Goal: Task Accomplishment & Management: Manage account settings

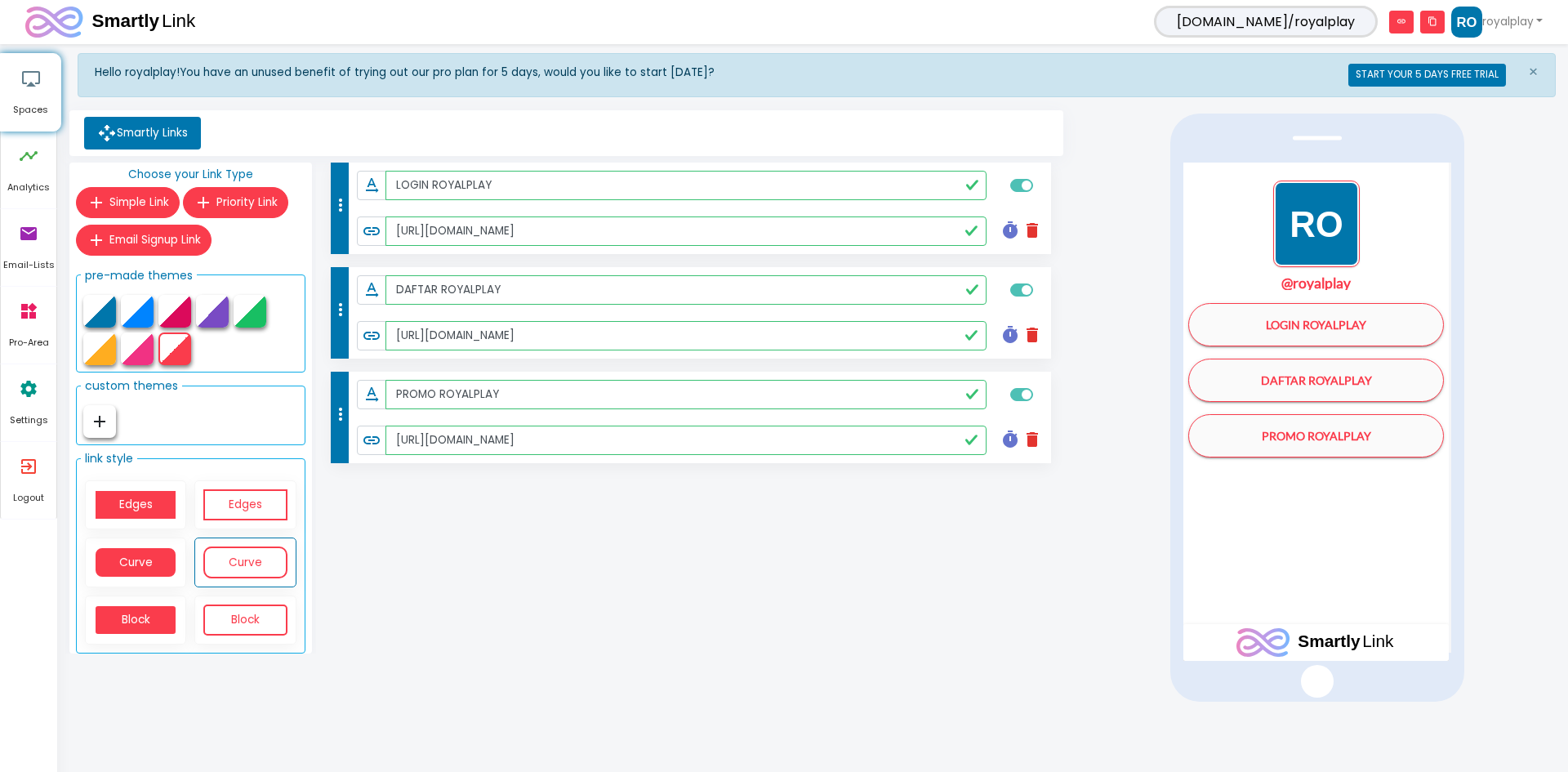
click at [619, 560] on div "more_vert text_rotation_none LOGIN ROYALPLAY link https://www.royalplayaf.com/ …" at bounding box center [692, 411] width 752 height 498
click at [1531, 68] on span "×" at bounding box center [1534, 72] width 11 height 23
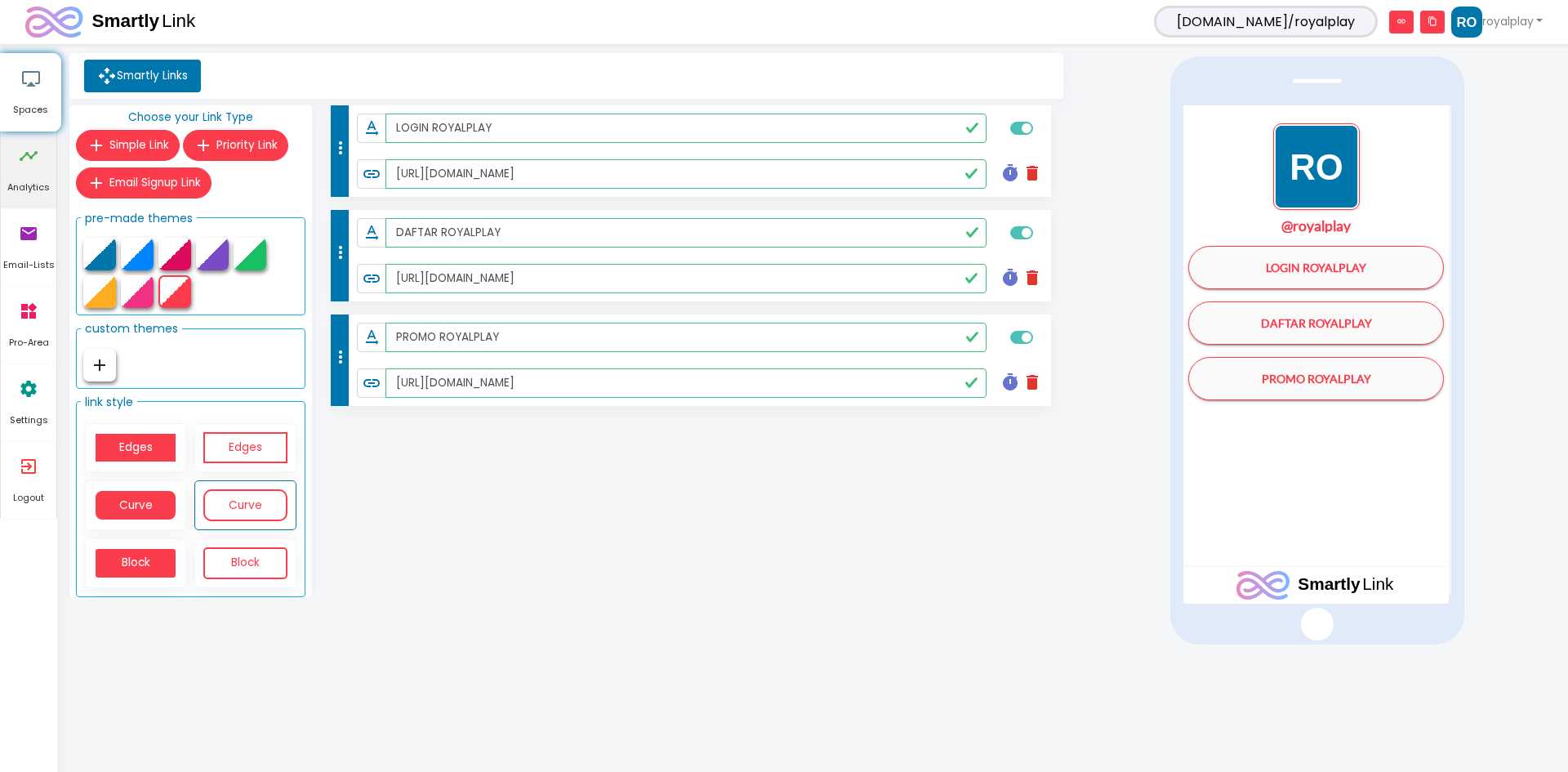
click at [39, 164] on link "timeline Analytics" at bounding box center [28, 169] width 56 height 77
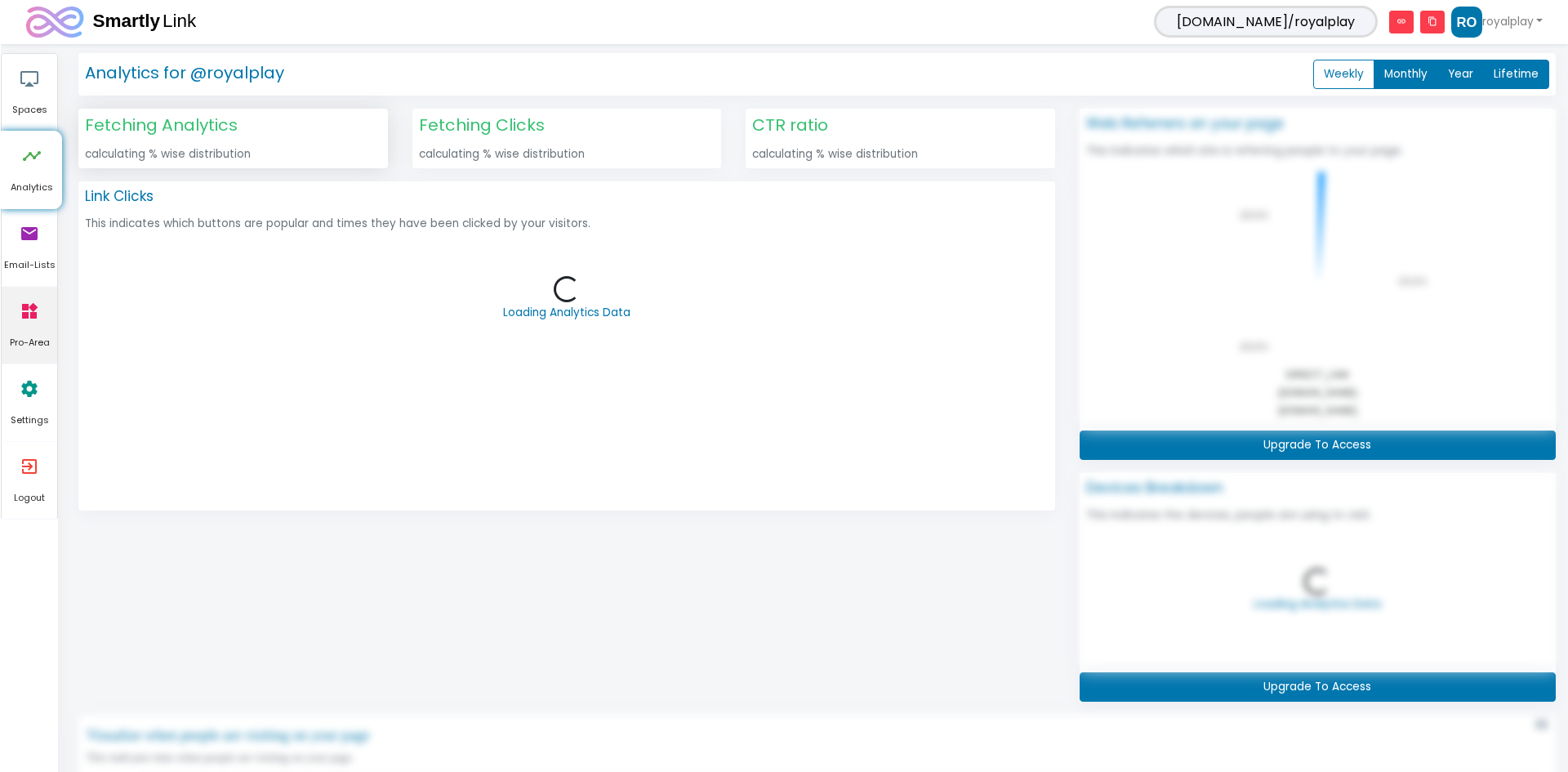
scroll to position [421, 1501]
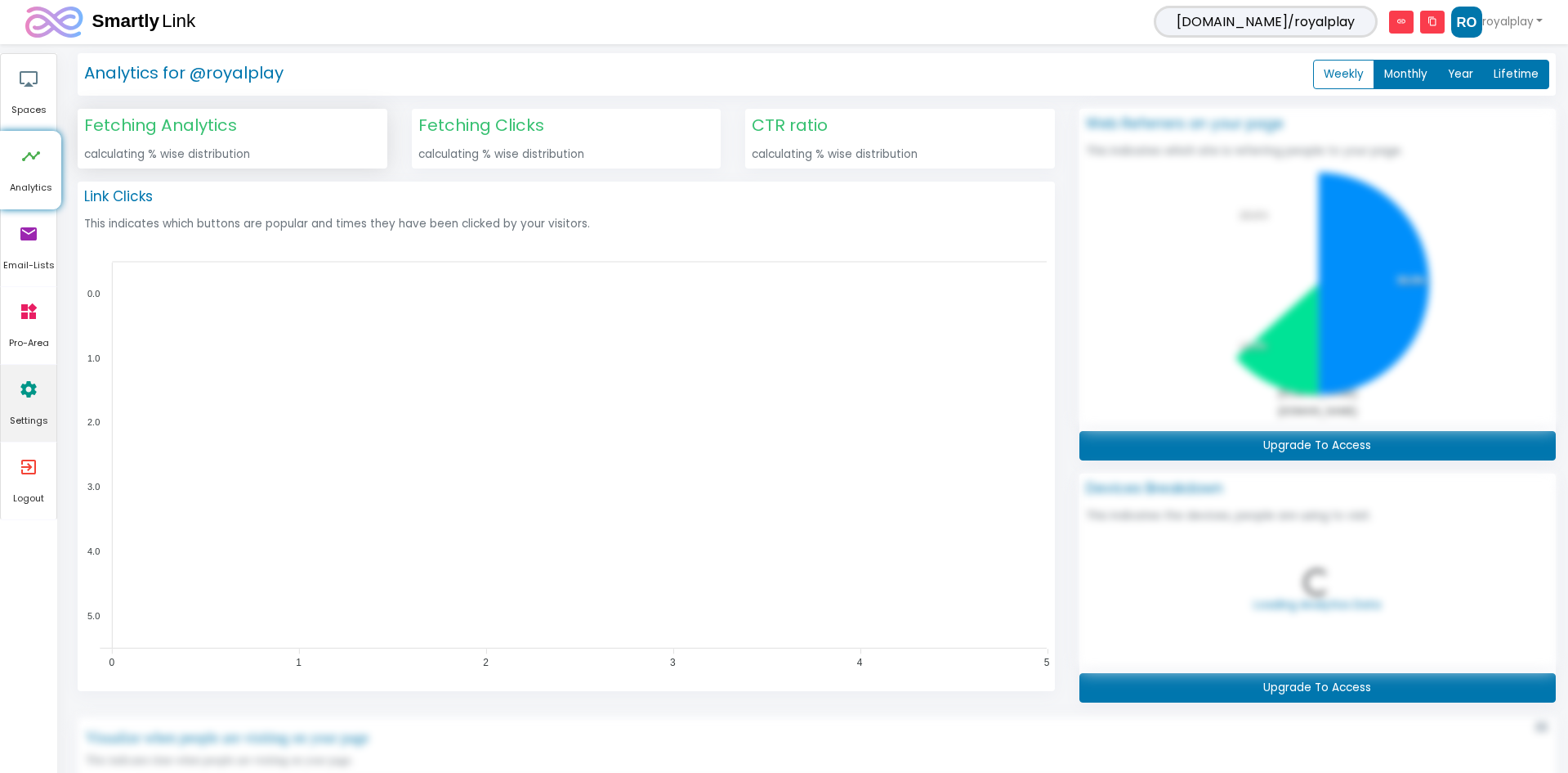
drag, startPoint x: 26, startPoint y: 404, endPoint x: 48, endPoint y: 395, distance: 23.8
click at [25, 405] on icon "settings" at bounding box center [28, 390] width 19 height 49
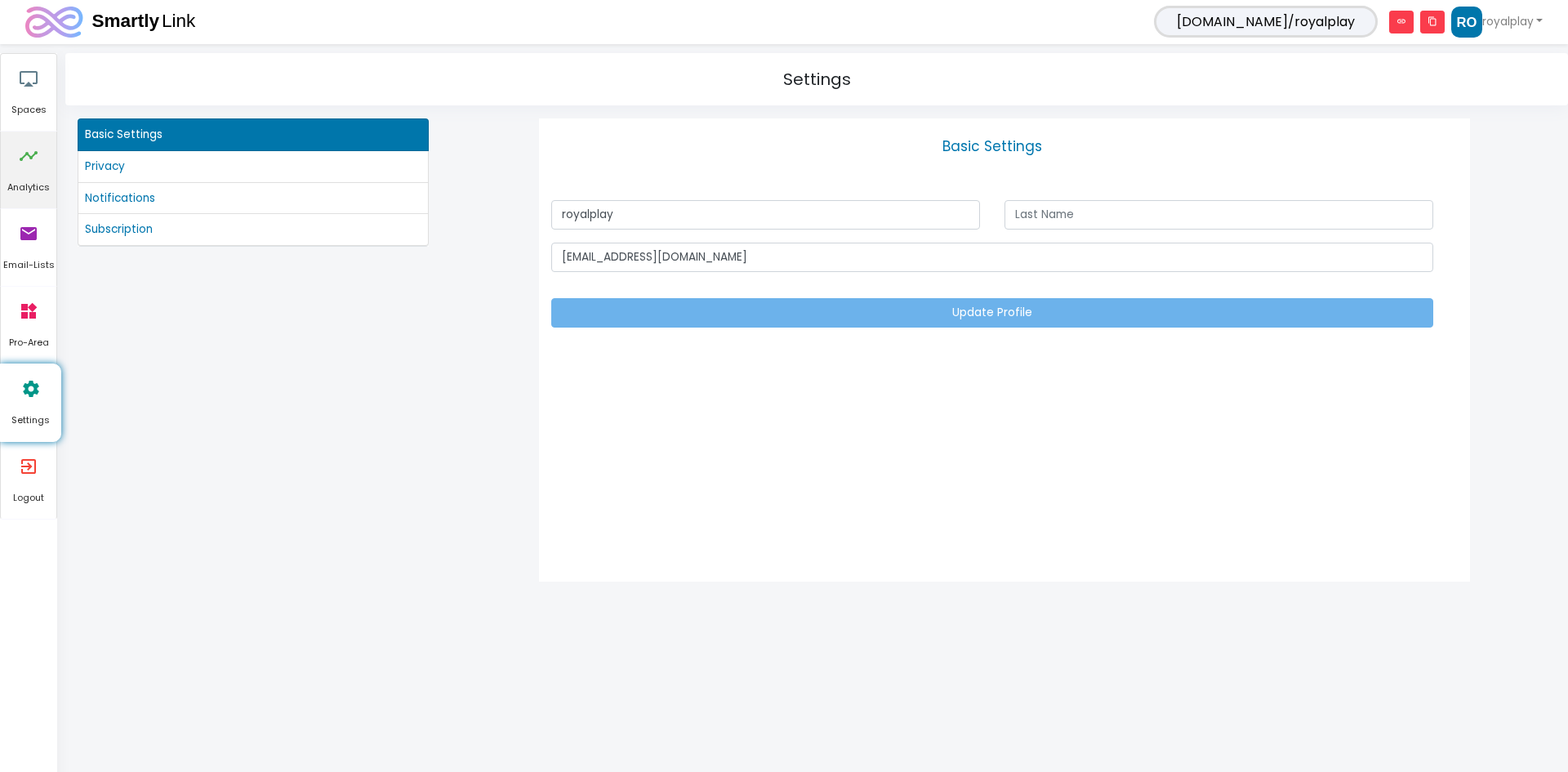
click at [41, 146] on link "timeline Analytics" at bounding box center [28, 169] width 56 height 77
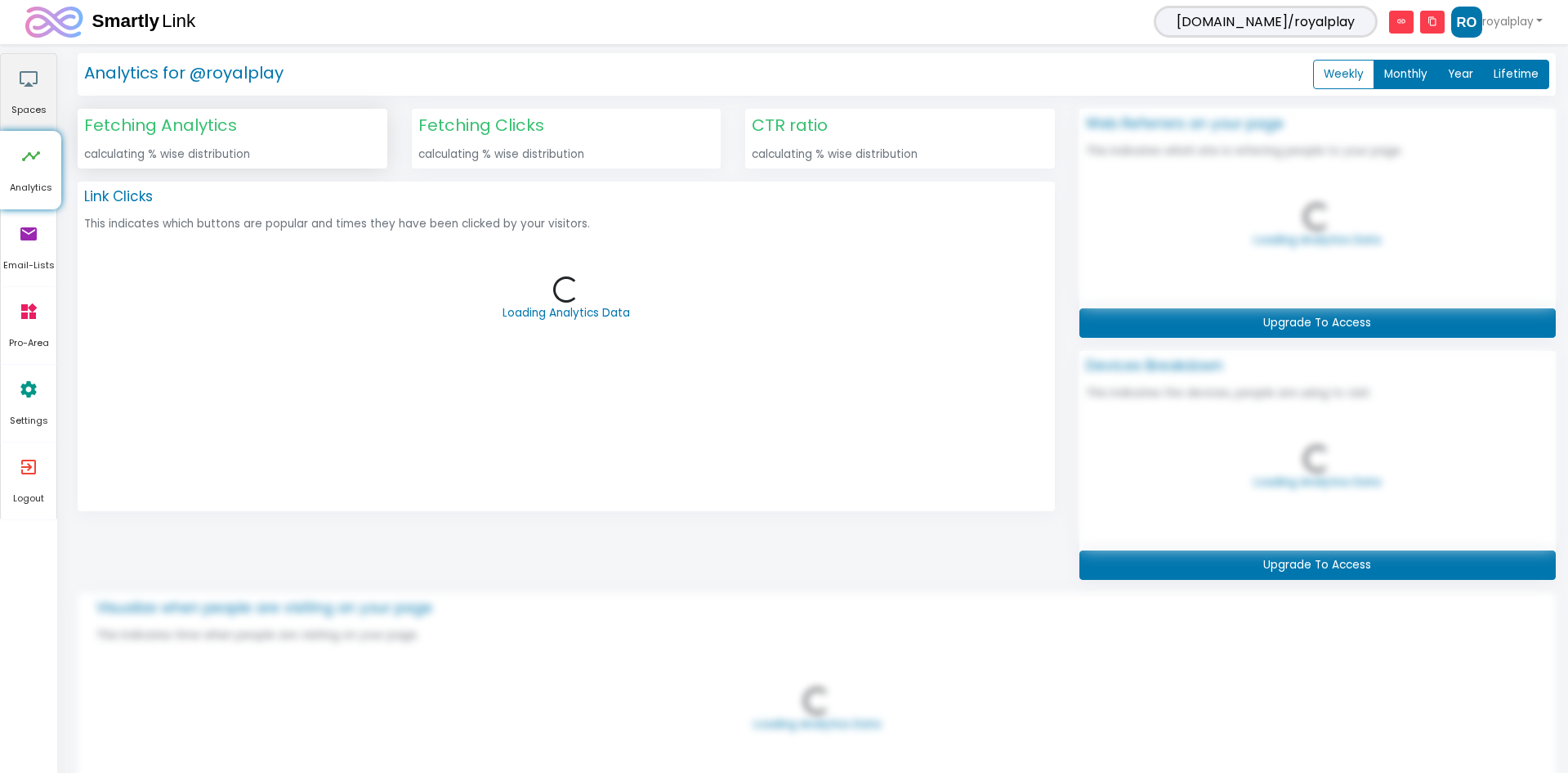
click at [41, 97] on link "airplay Spaces" at bounding box center [28, 92] width 56 height 77
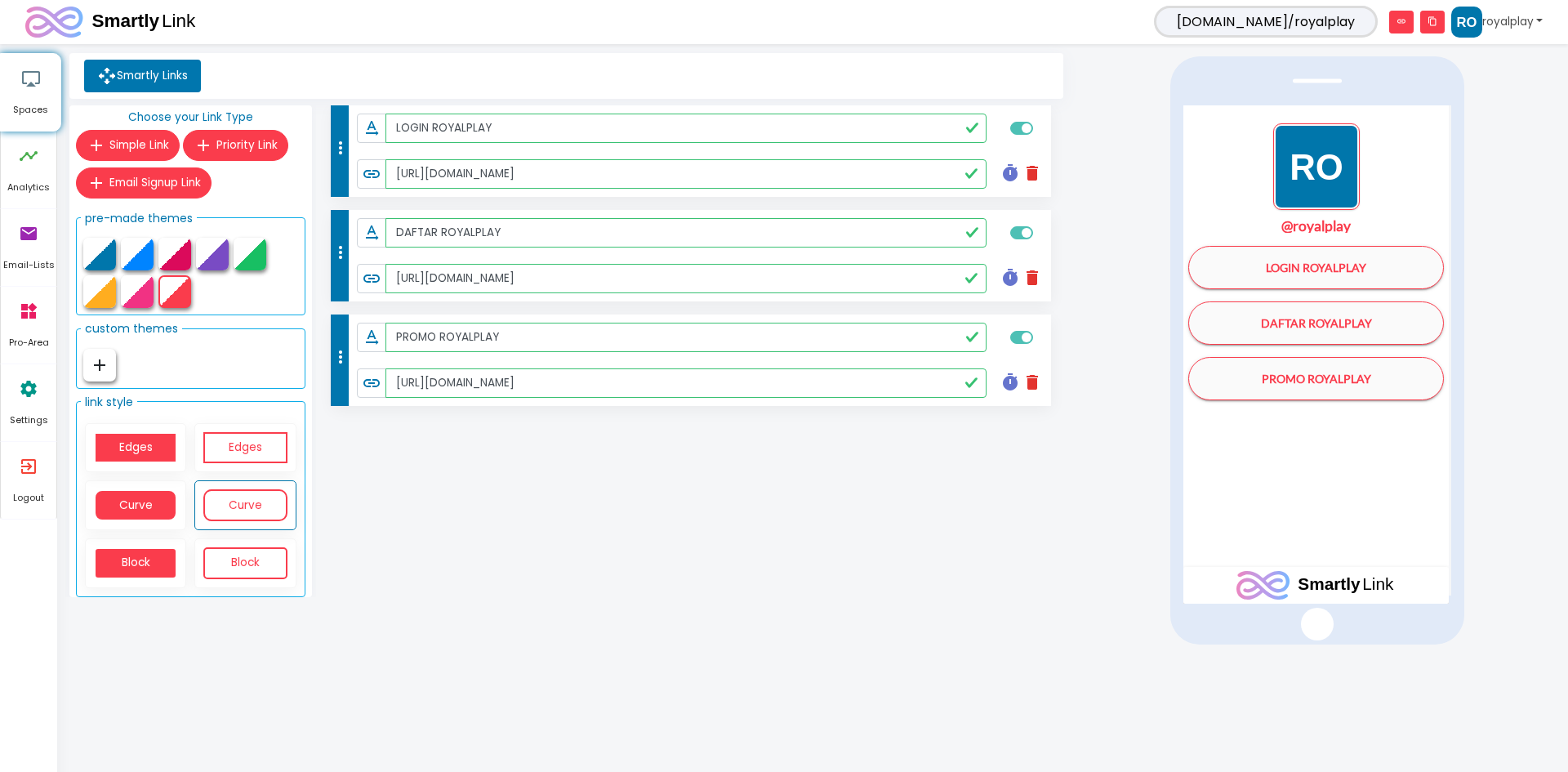
click at [1490, 17] on link "royalplay" at bounding box center [1497, 21] width 92 height 31
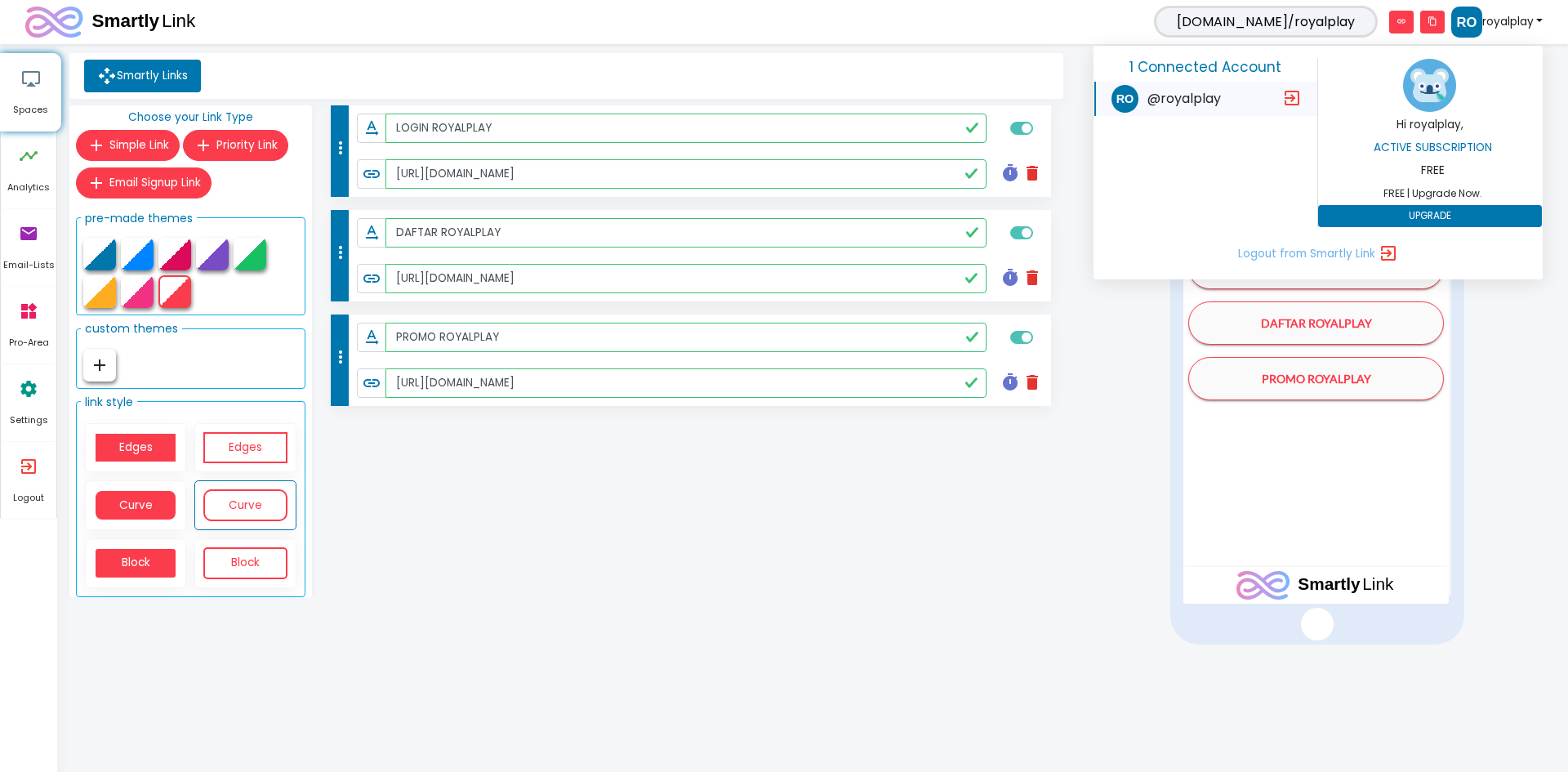
click at [1001, 543] on div "more_vert text_rotation_none LOGIN ROYALPLAY link https://www.royalplayaf.com/ …" at bounding box center [692, 354] width 752 height 498
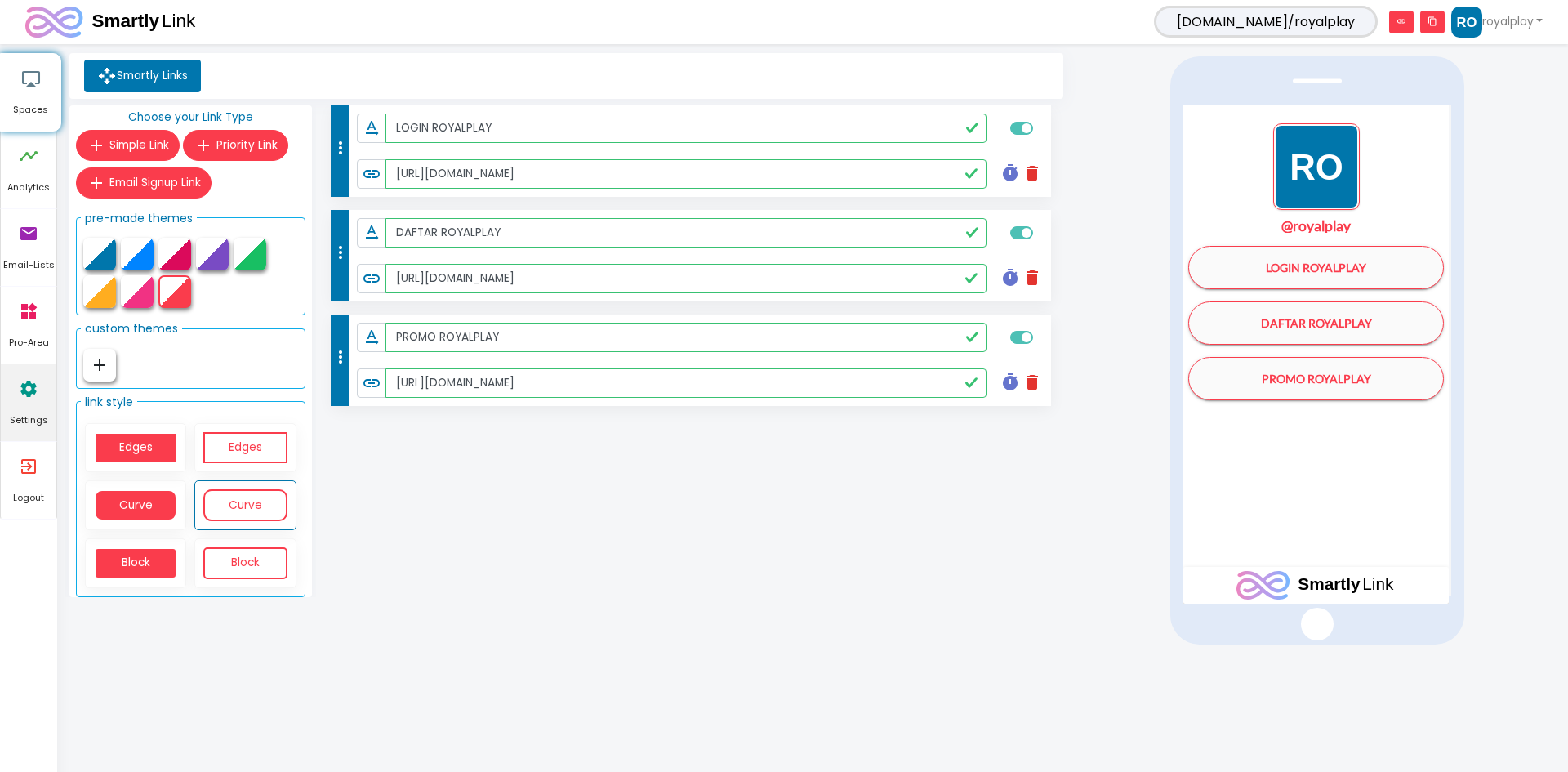
click at [39, 390] on link "settings Settings" at bounding box center [28, 402] width 56 height 77
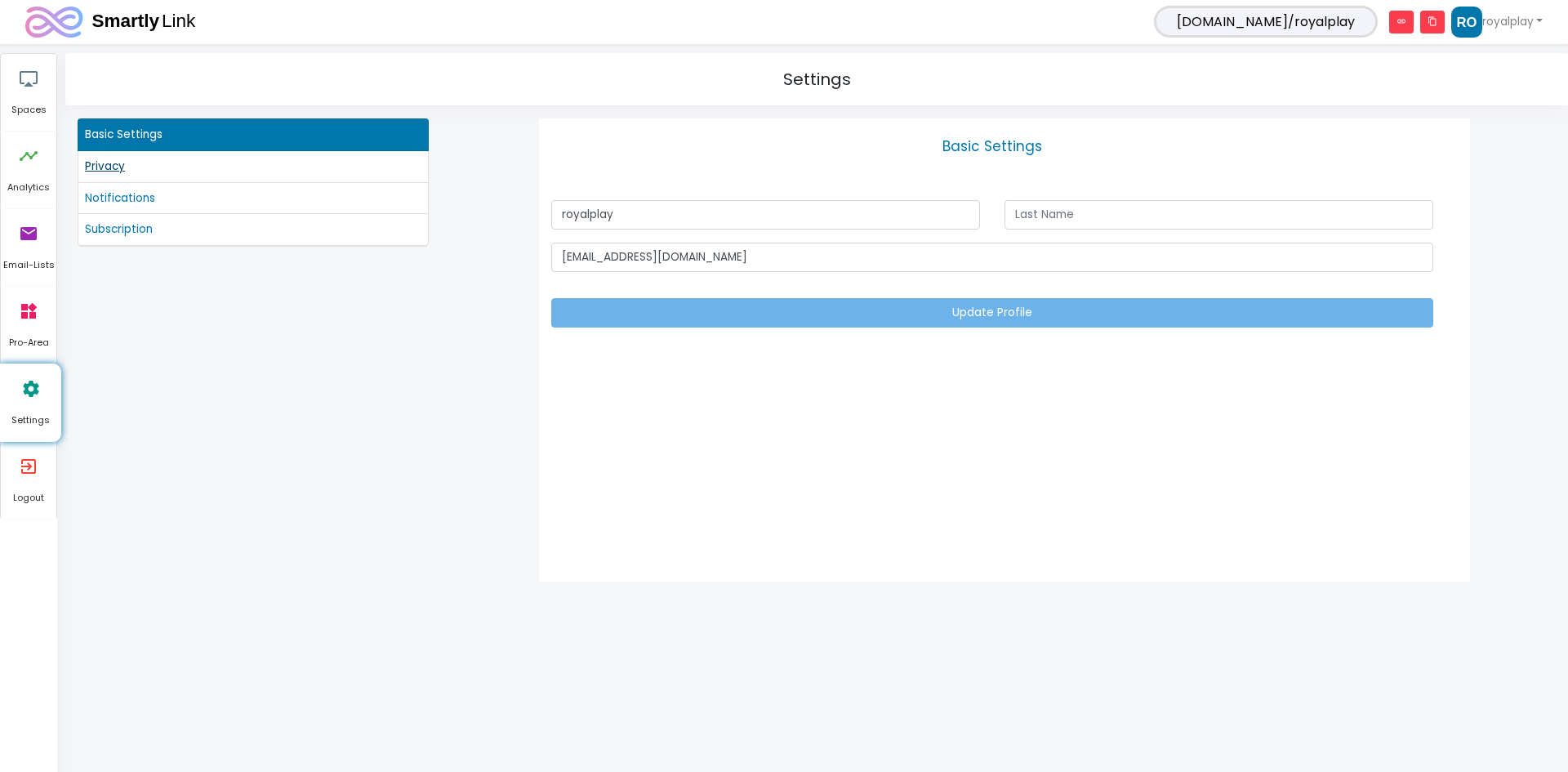
click at [109, 170] on link "Privacy" at bounding box center [252, 167] width 336 height 18
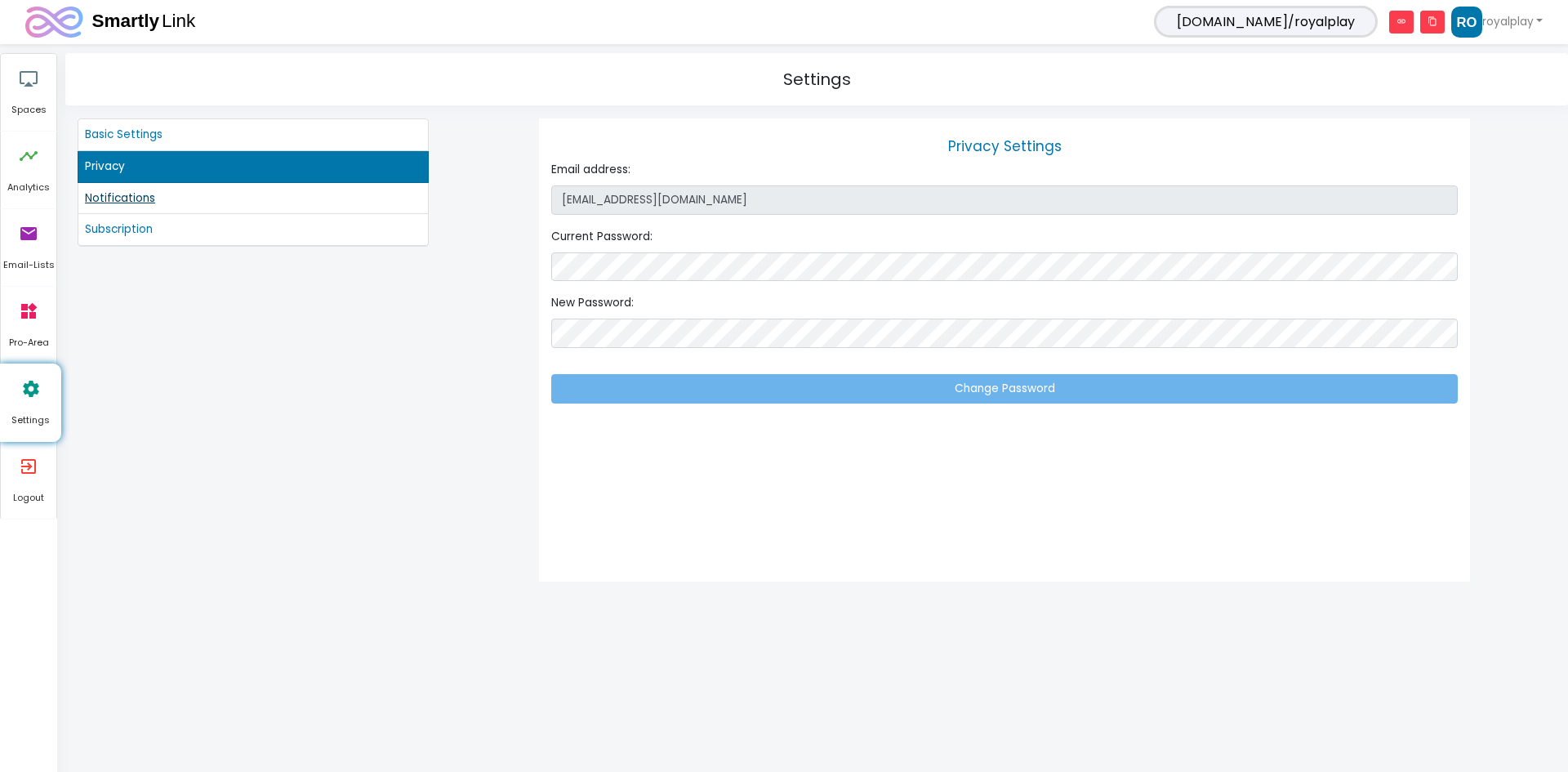
click at [111, 193] on link "Notifications" at bounding box center [252, 199] width 336 height 18
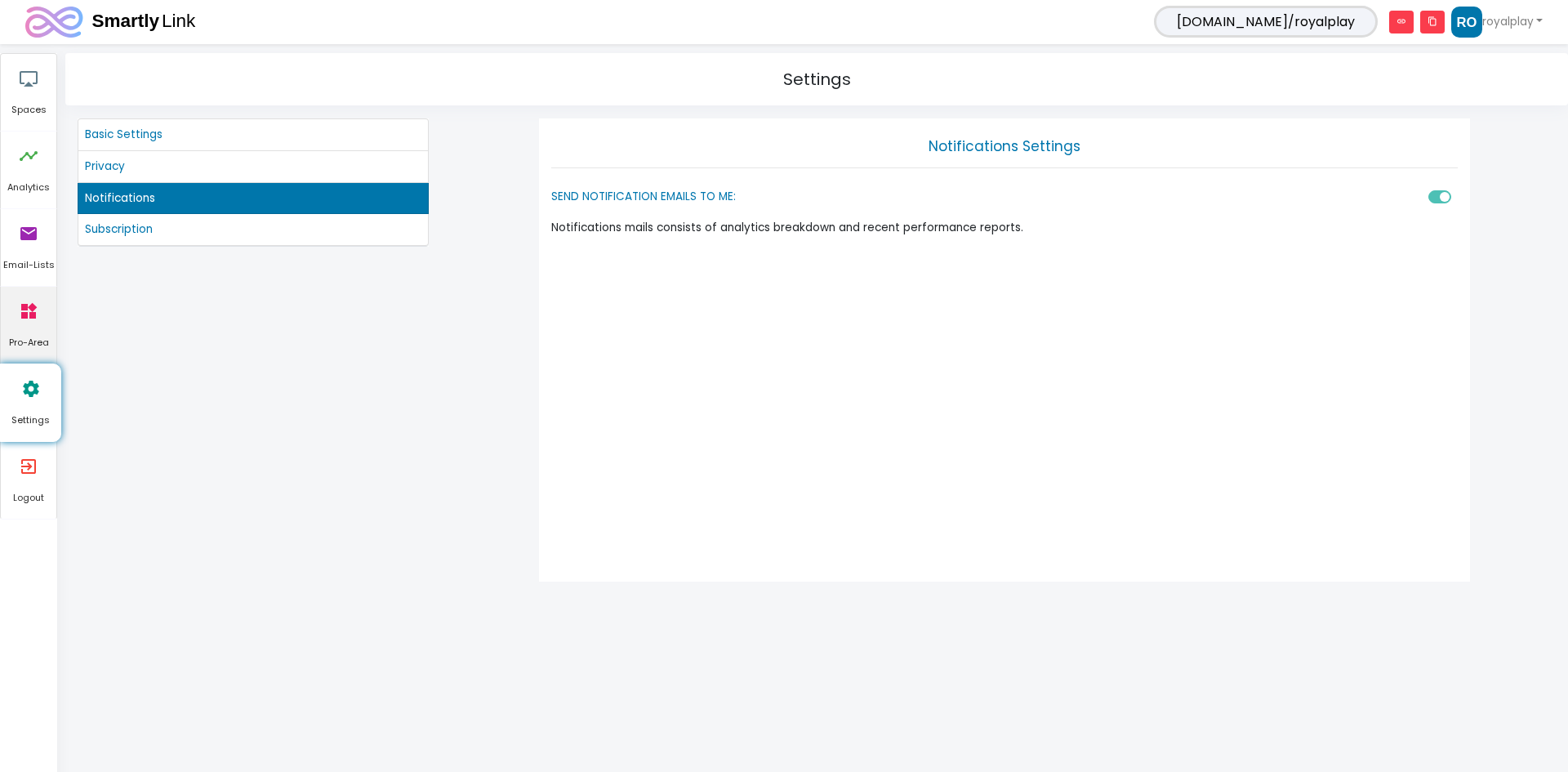
click at [33, 316] on icon "widgets" at bounding box center [28, 311] width 19 height 49
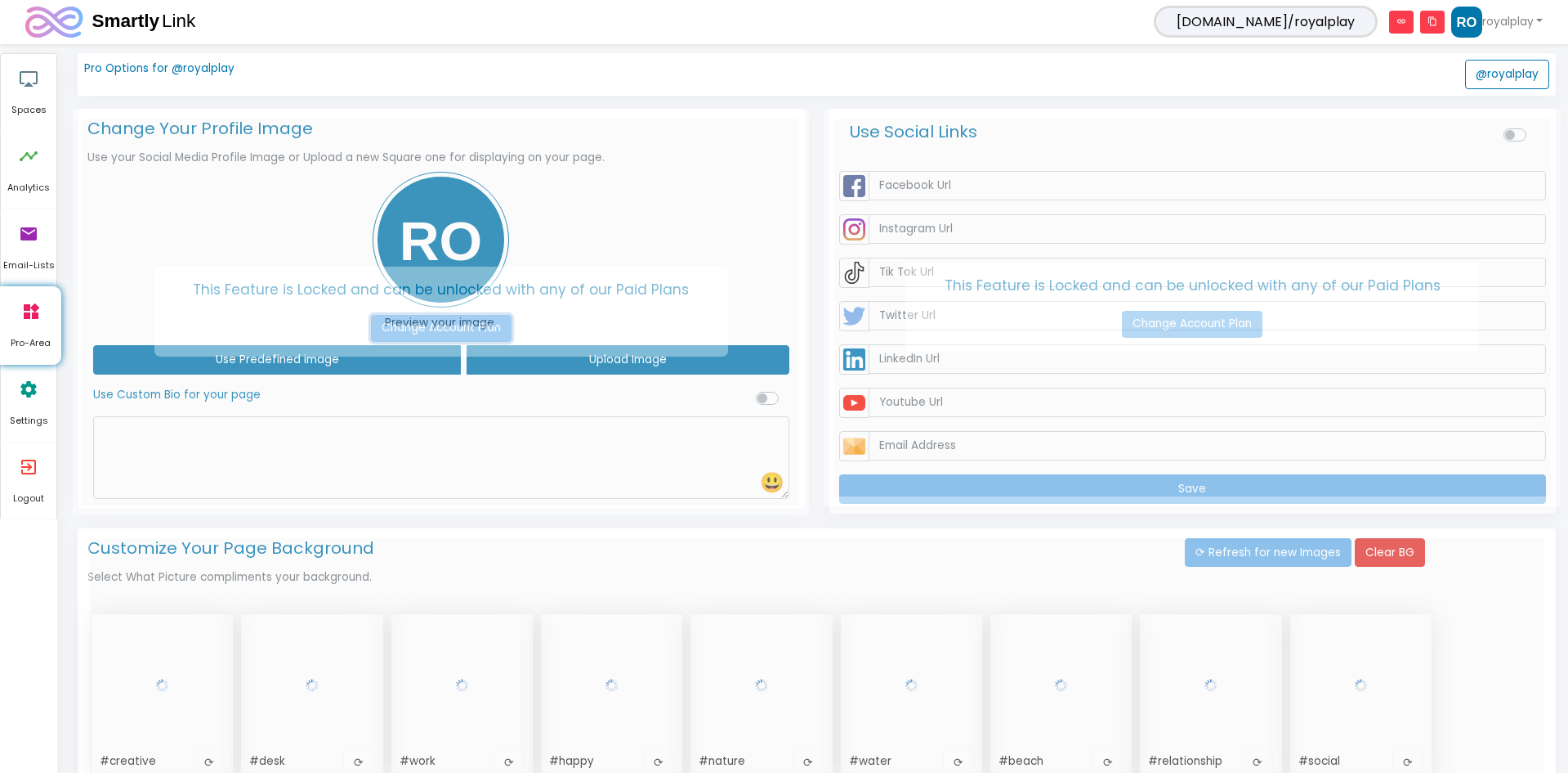
click at [446, 335] on link "Change Account Plan" at bounding box center [441, 328] width 140 height 27
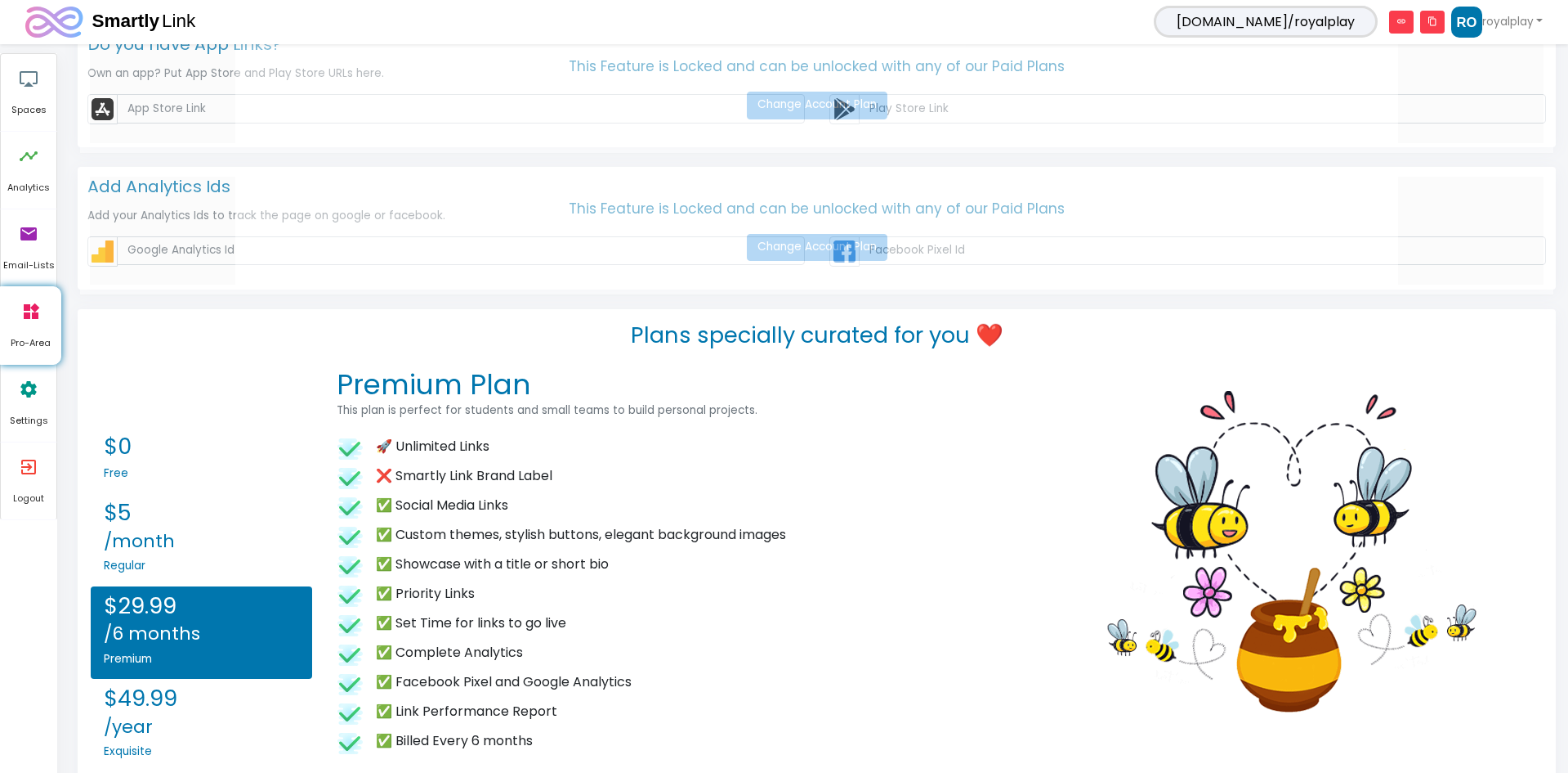
scroll to position [1456, 0]
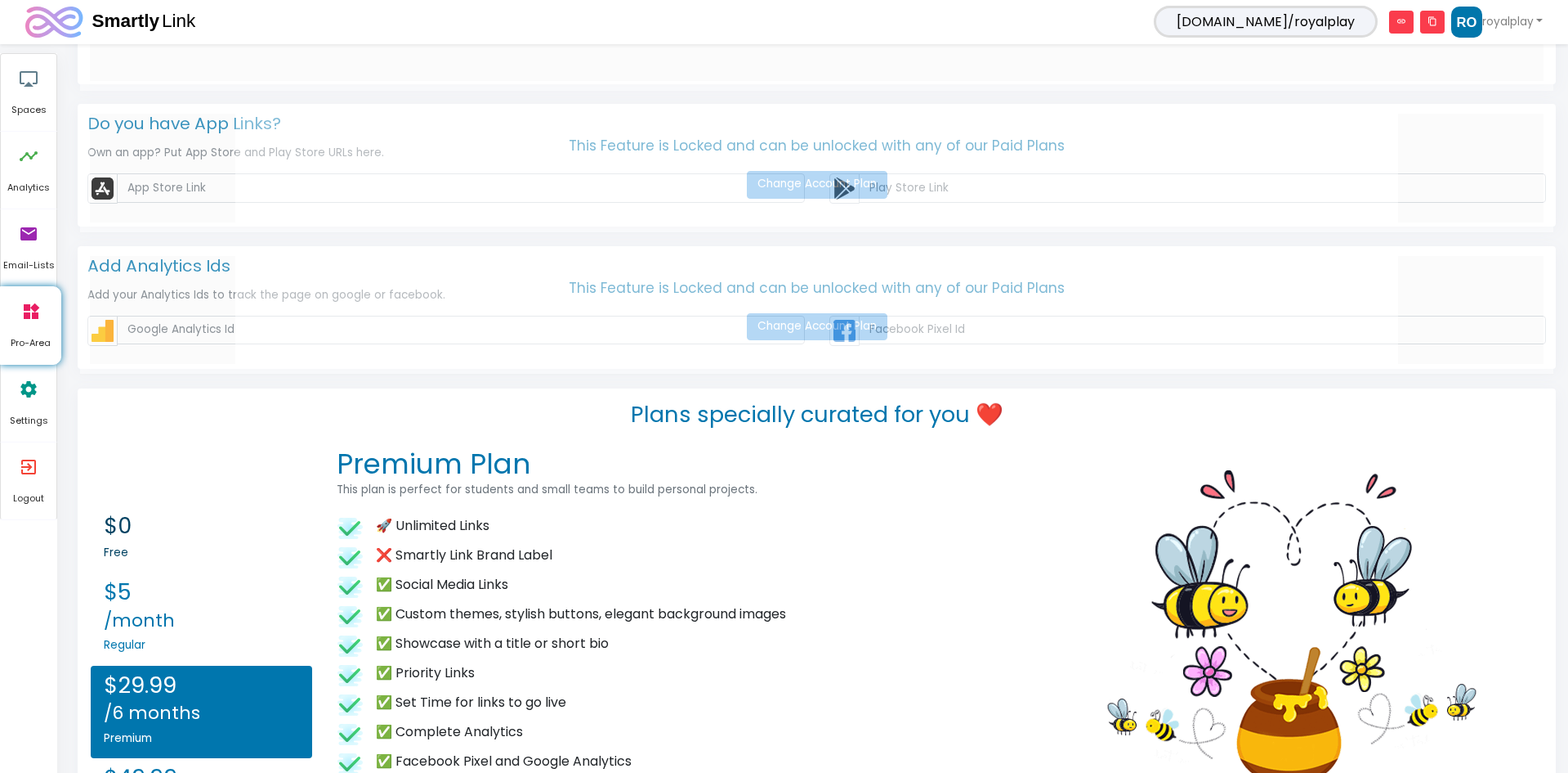
click at [120, 566] on link "$0 Free" at bounding box center [201, 539] width 222 height 66
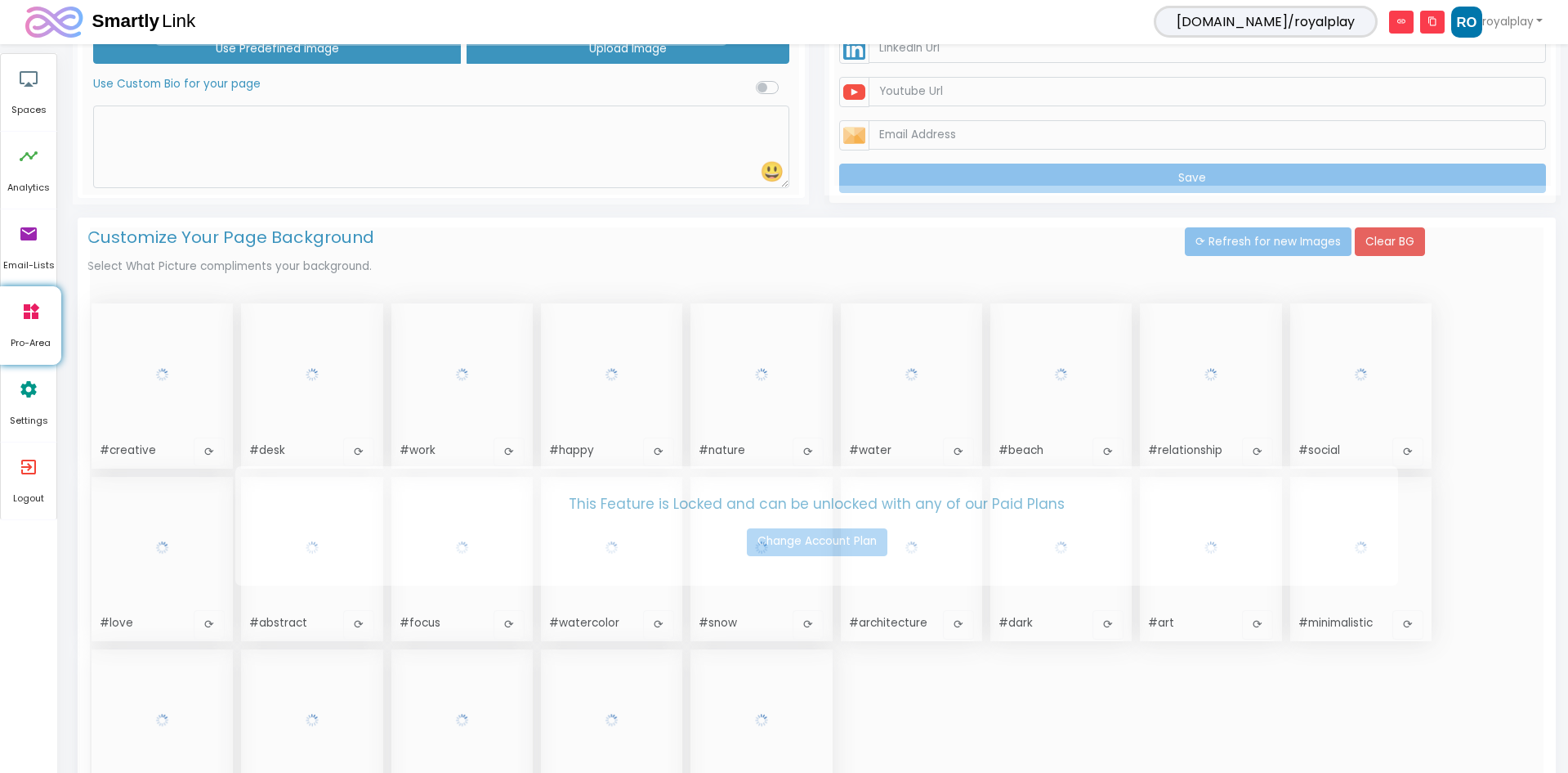
scroll to position [0, 0]
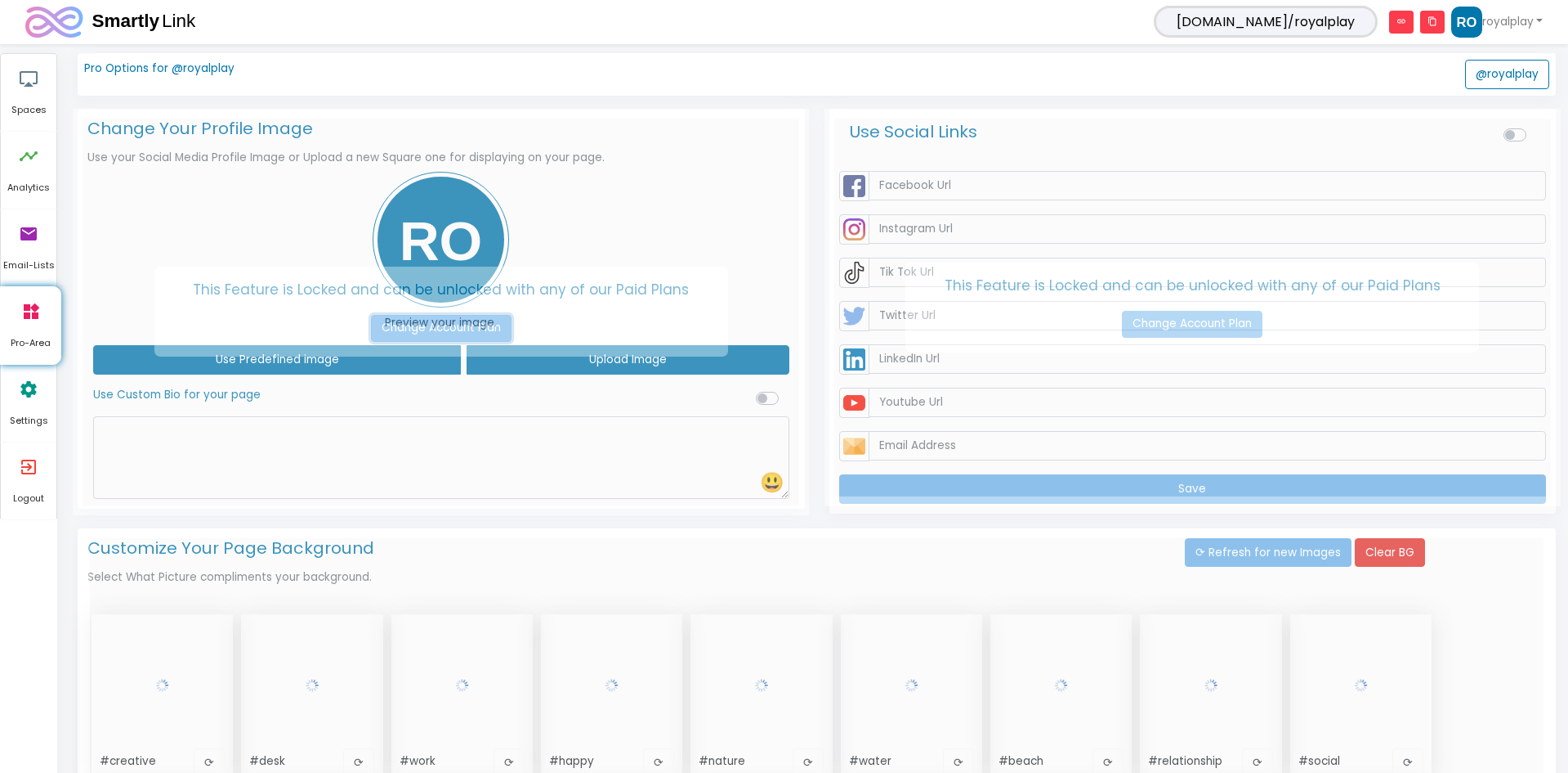
click at [434, 324] on link "Change Account Plan" at bounding box center [441, 328] width 140 height 27
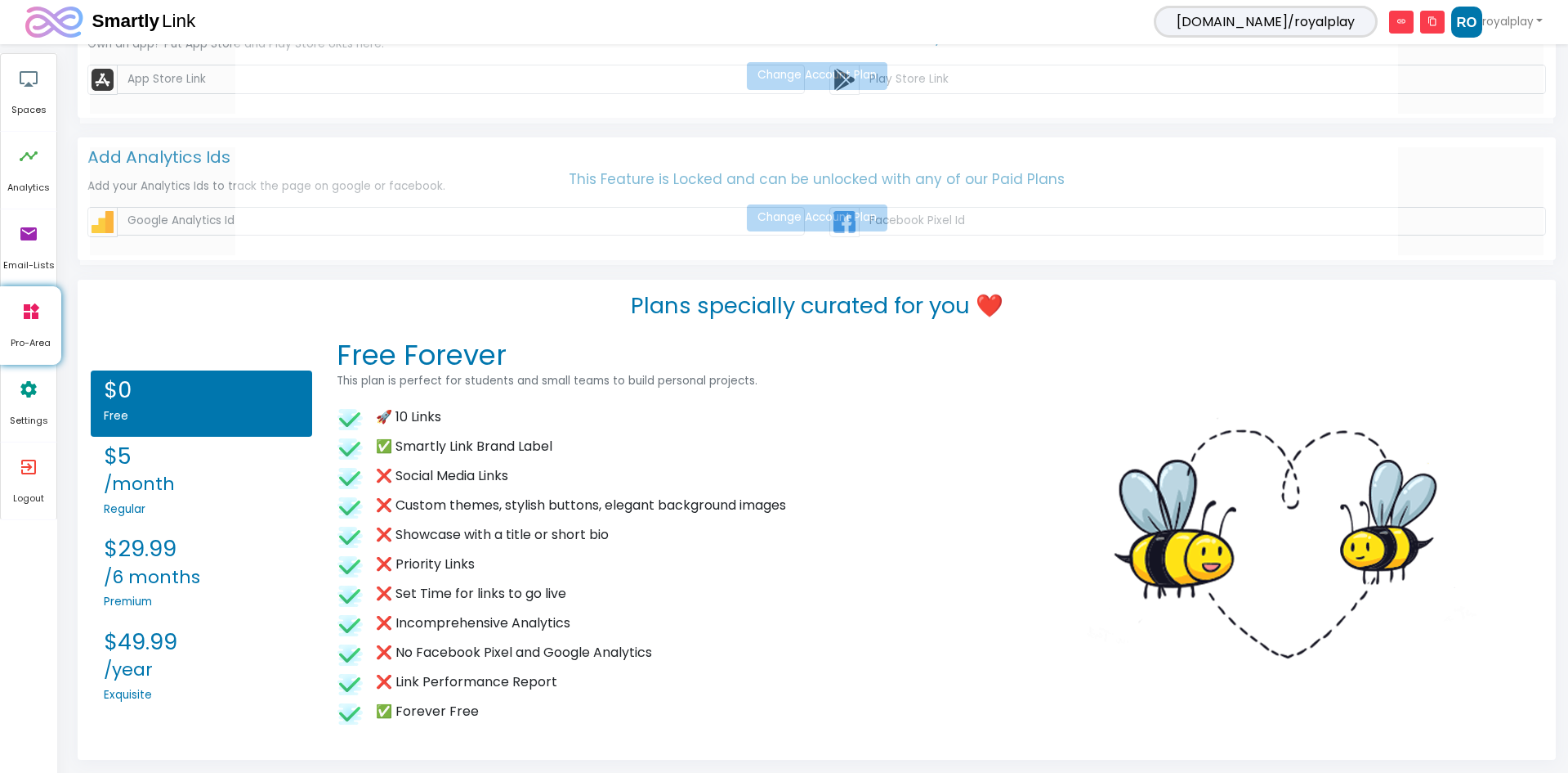
click at [268, 398] on h2 "$0" at bounding box center [201, 390] width 195 height 27
click at [143, 410] on h6 "Free" at bounding box center [201, 416] width 195 height 13
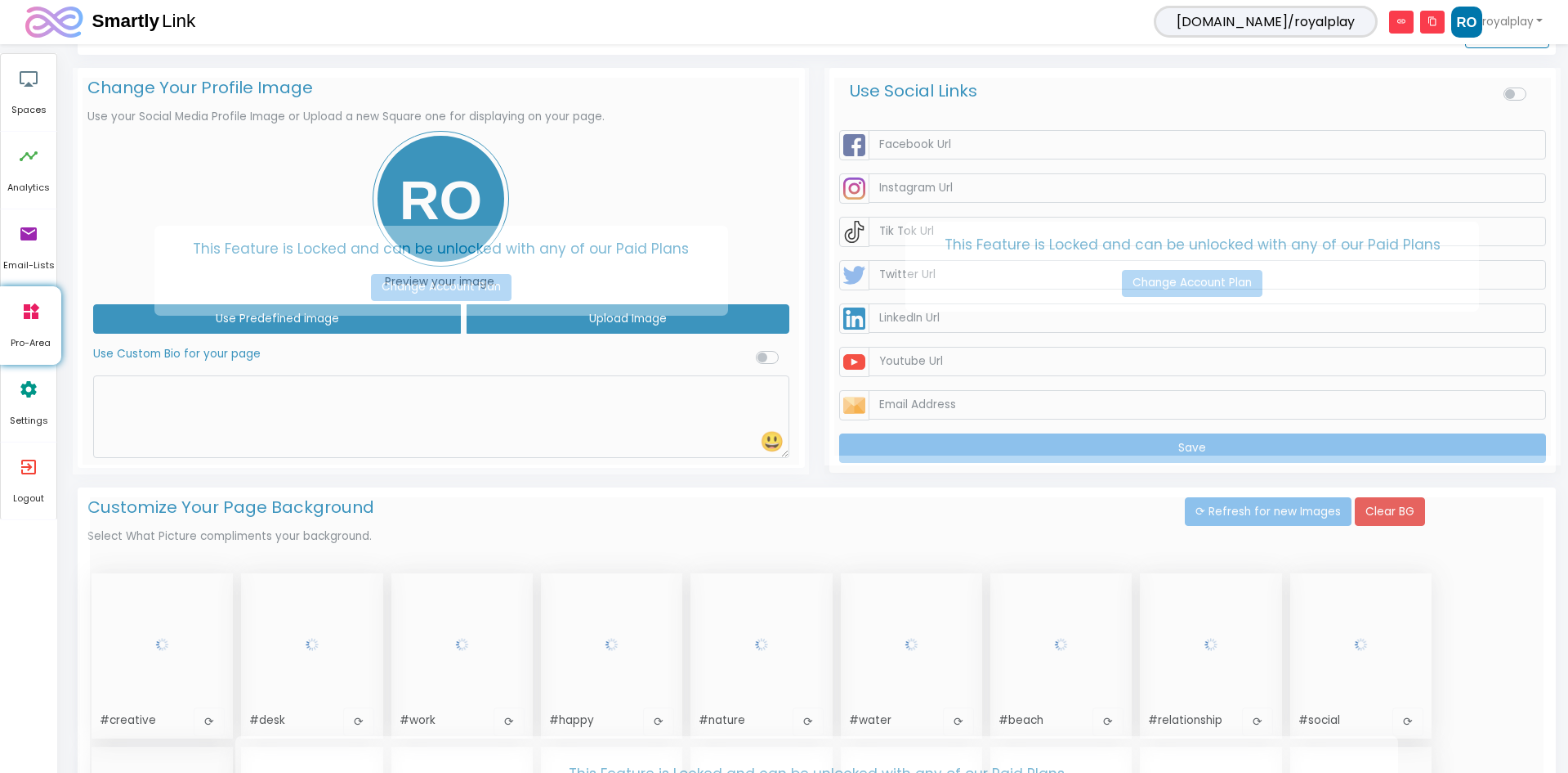
scroll to position [0, 0]
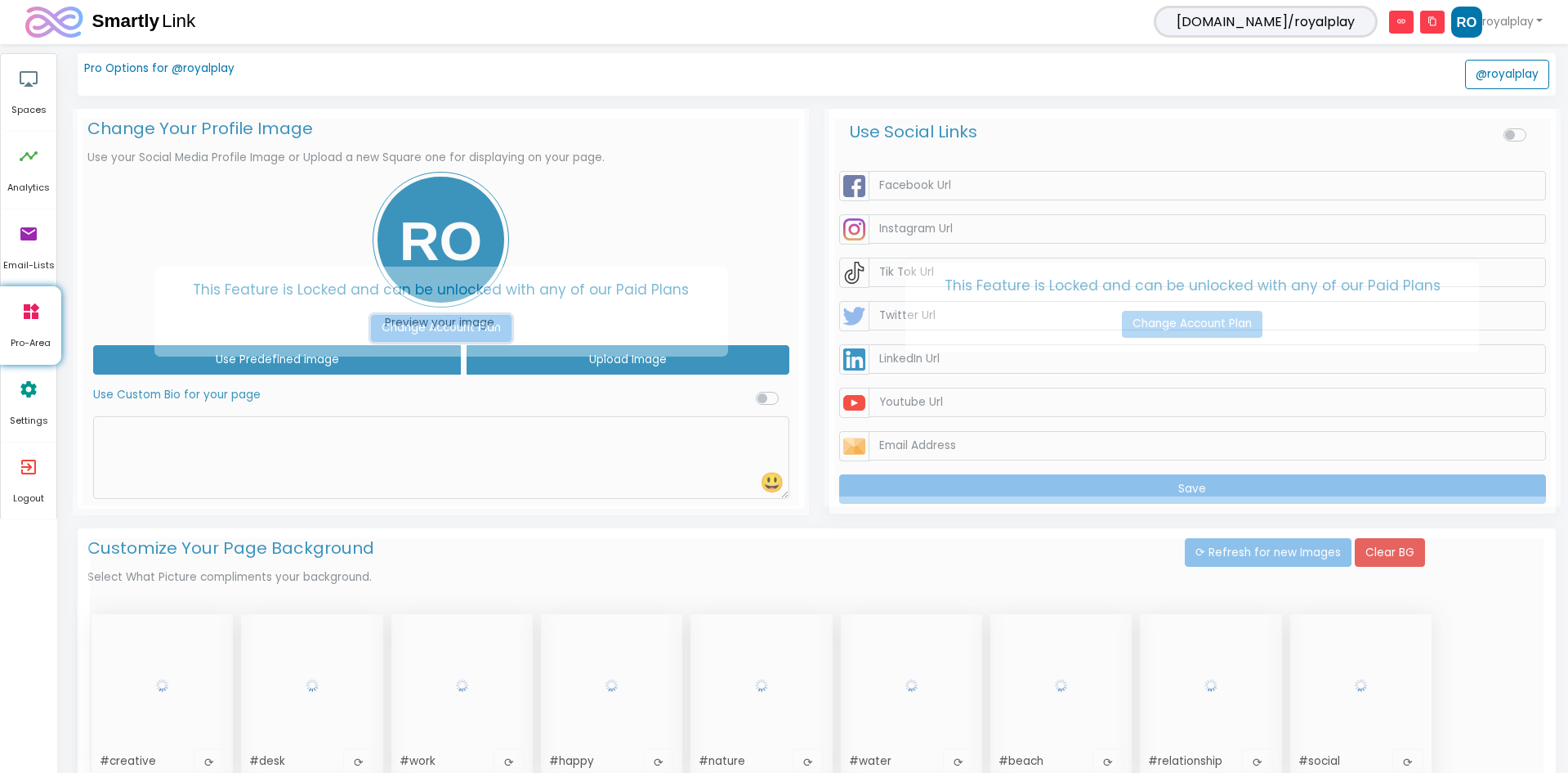
click at [432, 329] on link "Change Account Plan" at bounding box center [441, 328] width 140 height 27
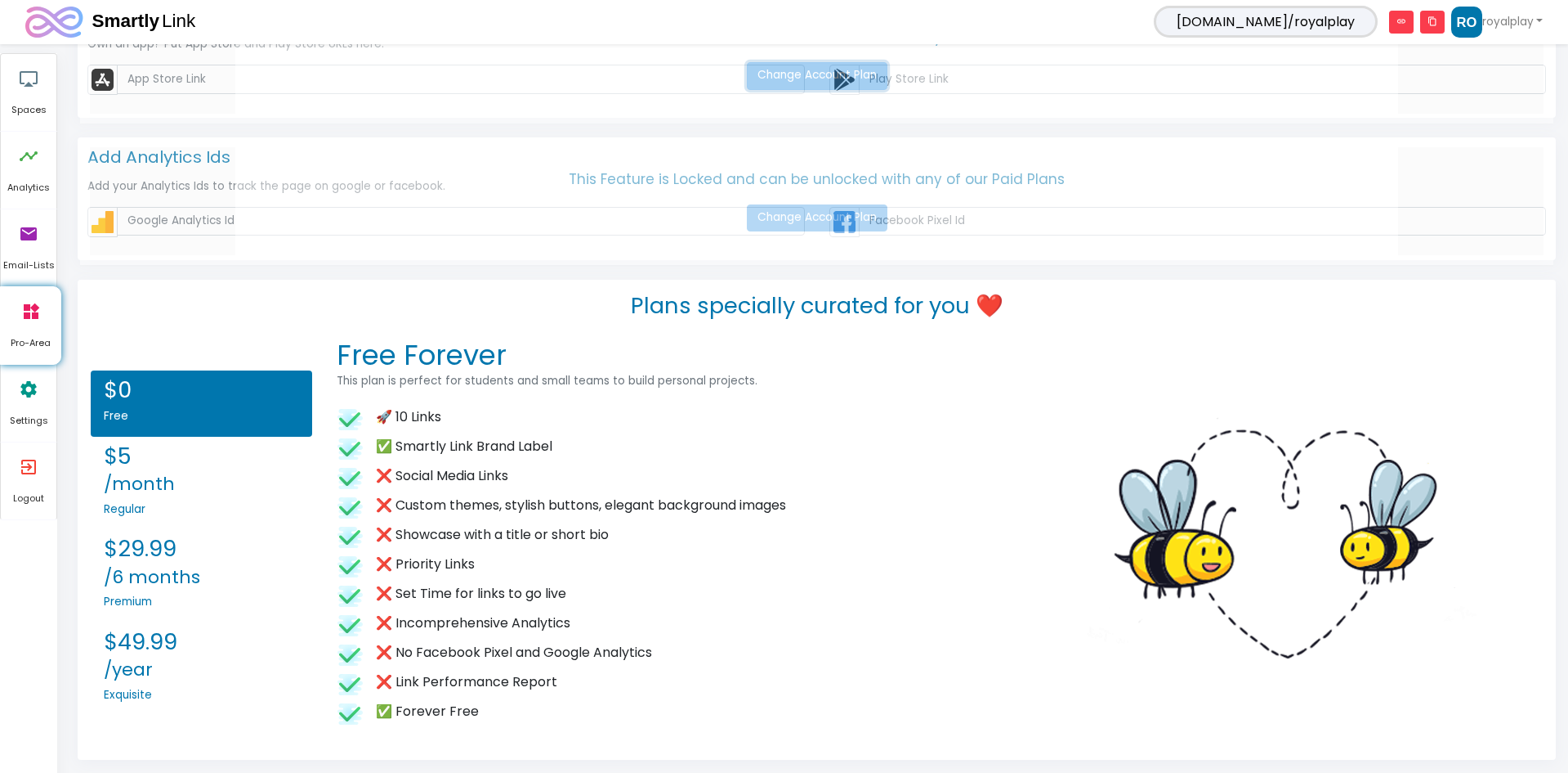
click at [856, 77] on link "Change Account Plan" at bounding box center [817, 75] width 140 height 27
click at [192, 476] on h2 "$5 /month" at bounding box center [201, 470] width 195 height 53
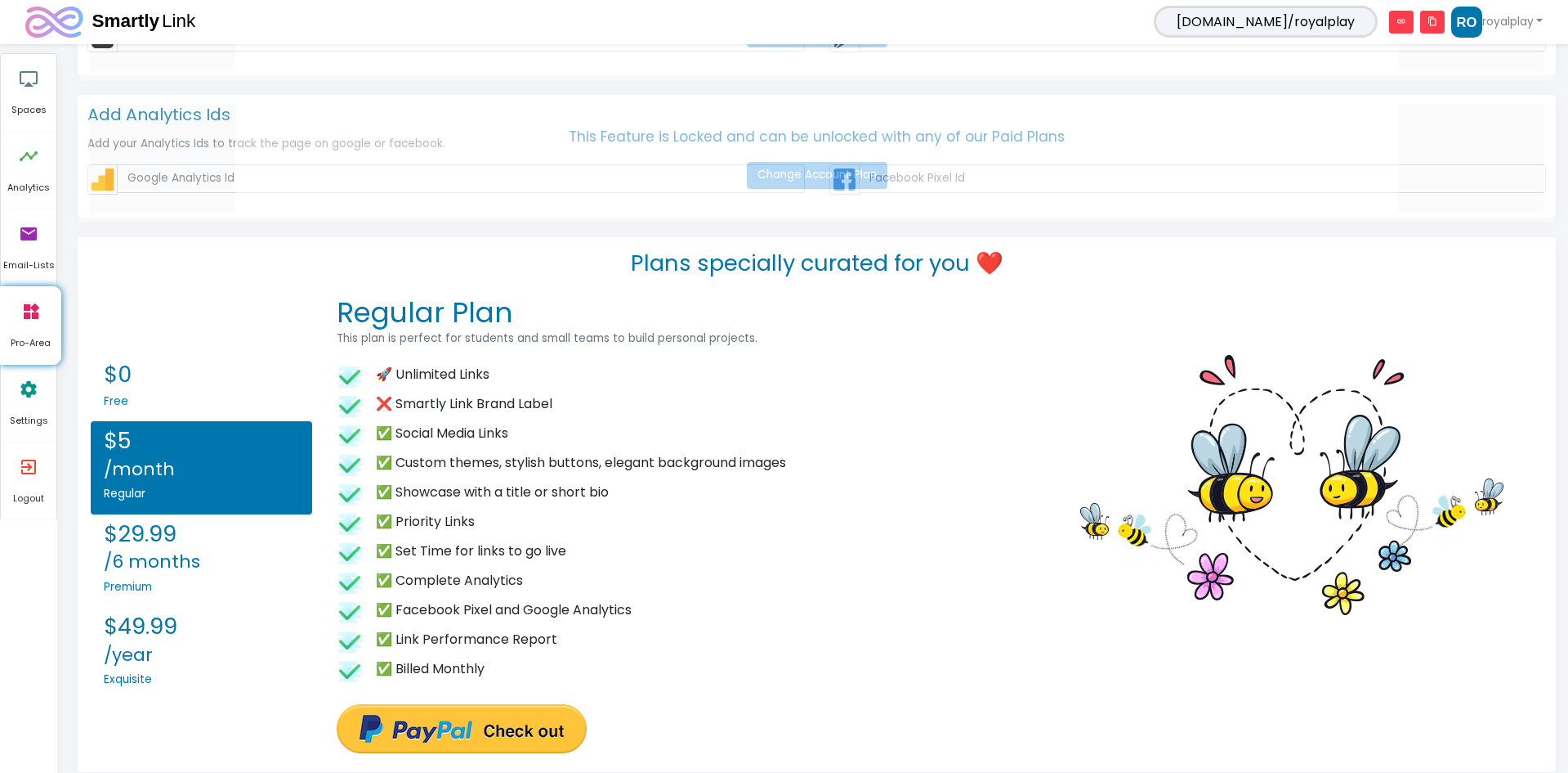
scroll to position [1619, 0]
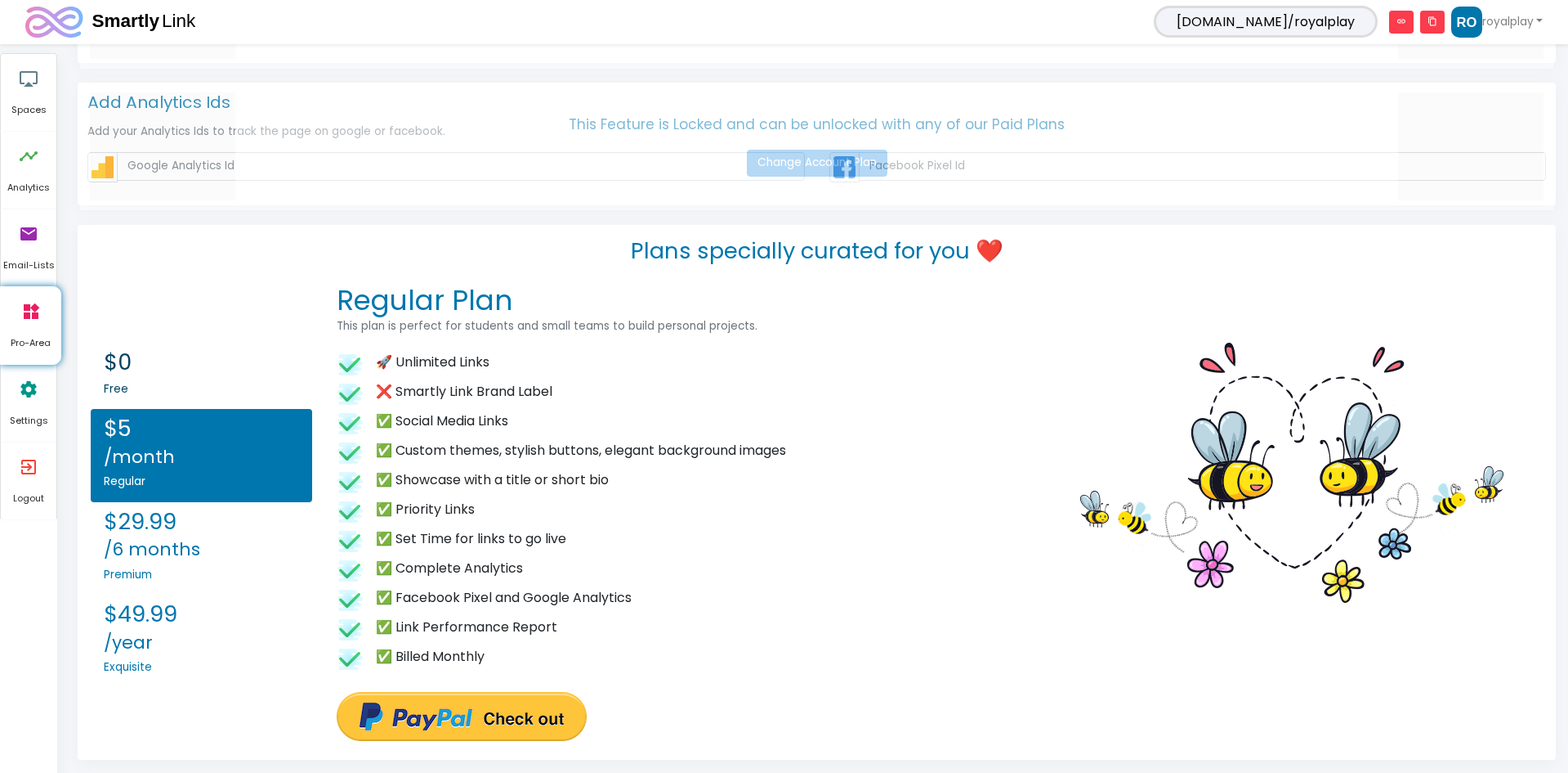
click at [219, 359] on h2 "$0" at bounding box center [201, 362] width 195 height 27
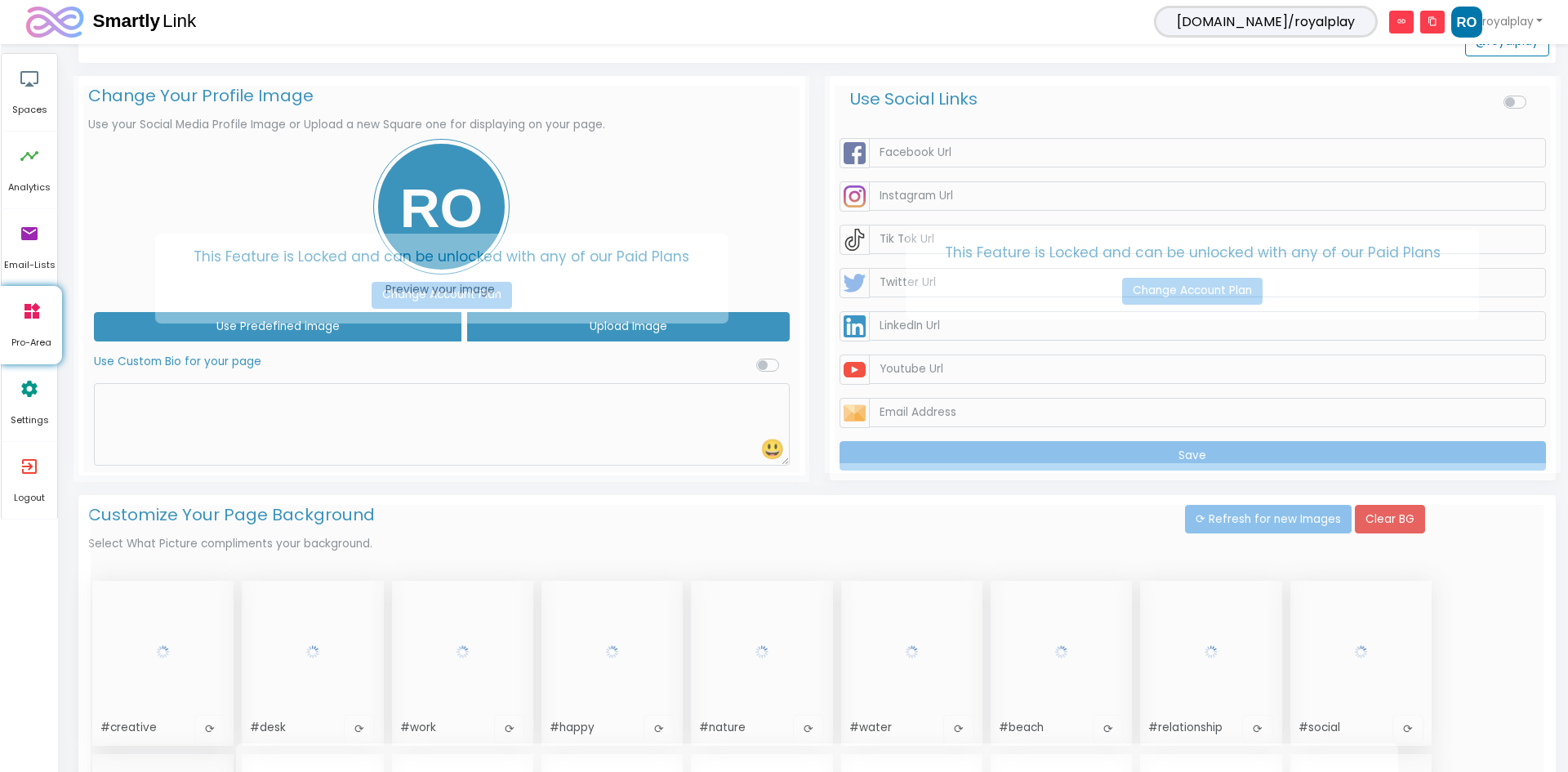
scroll to position [0, 0]
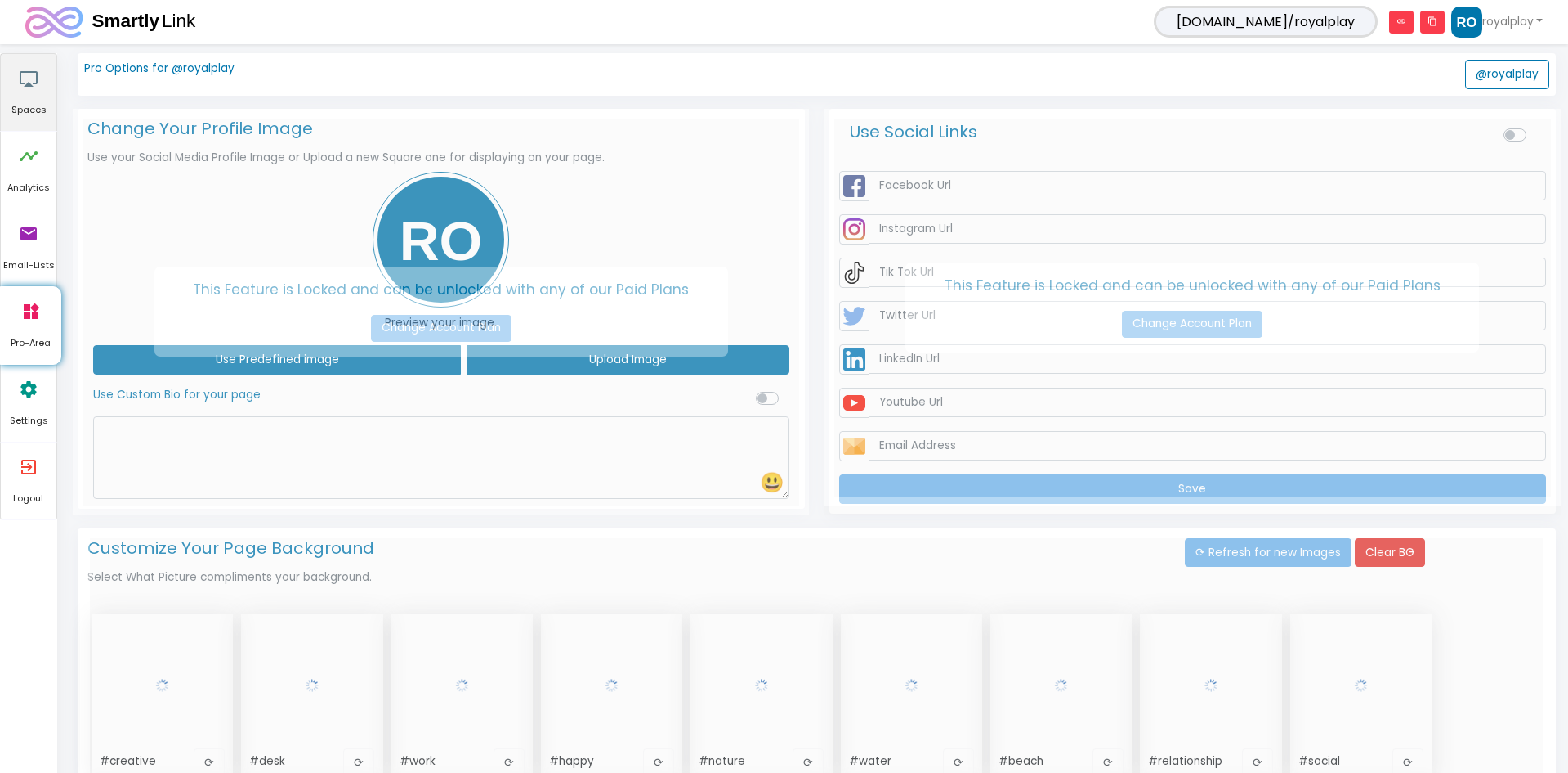
click at [19, 88] on icon "airplay" at bounding box center [28, 79] width 19 height 49
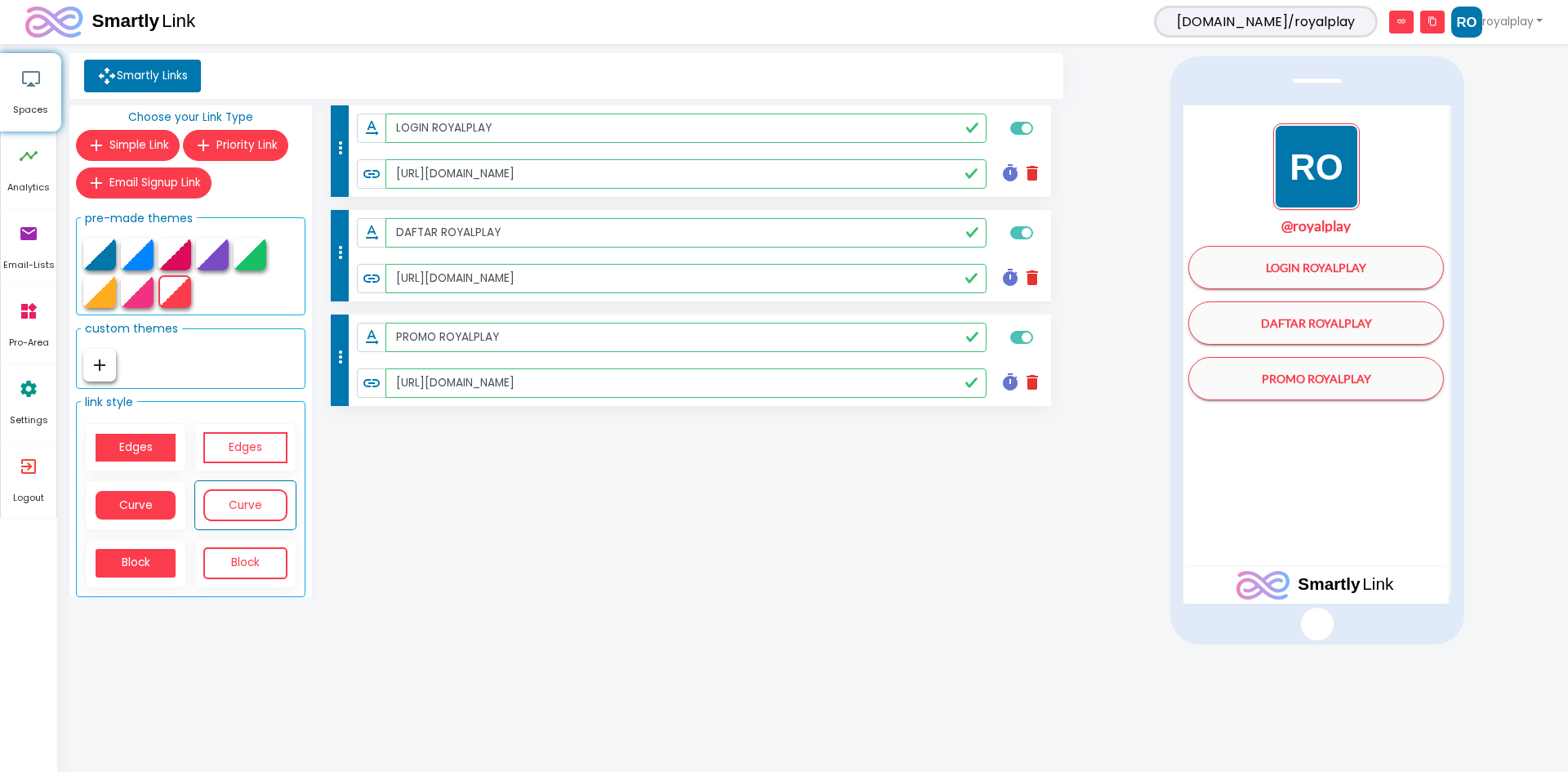
click at [1311, 160] on img "1 / 1" at bounding box center [1317, 167] width 86 height 86
click at [40, 156] on link "timeline Analytics" at bounding box center [28, 169] width 56 height 77
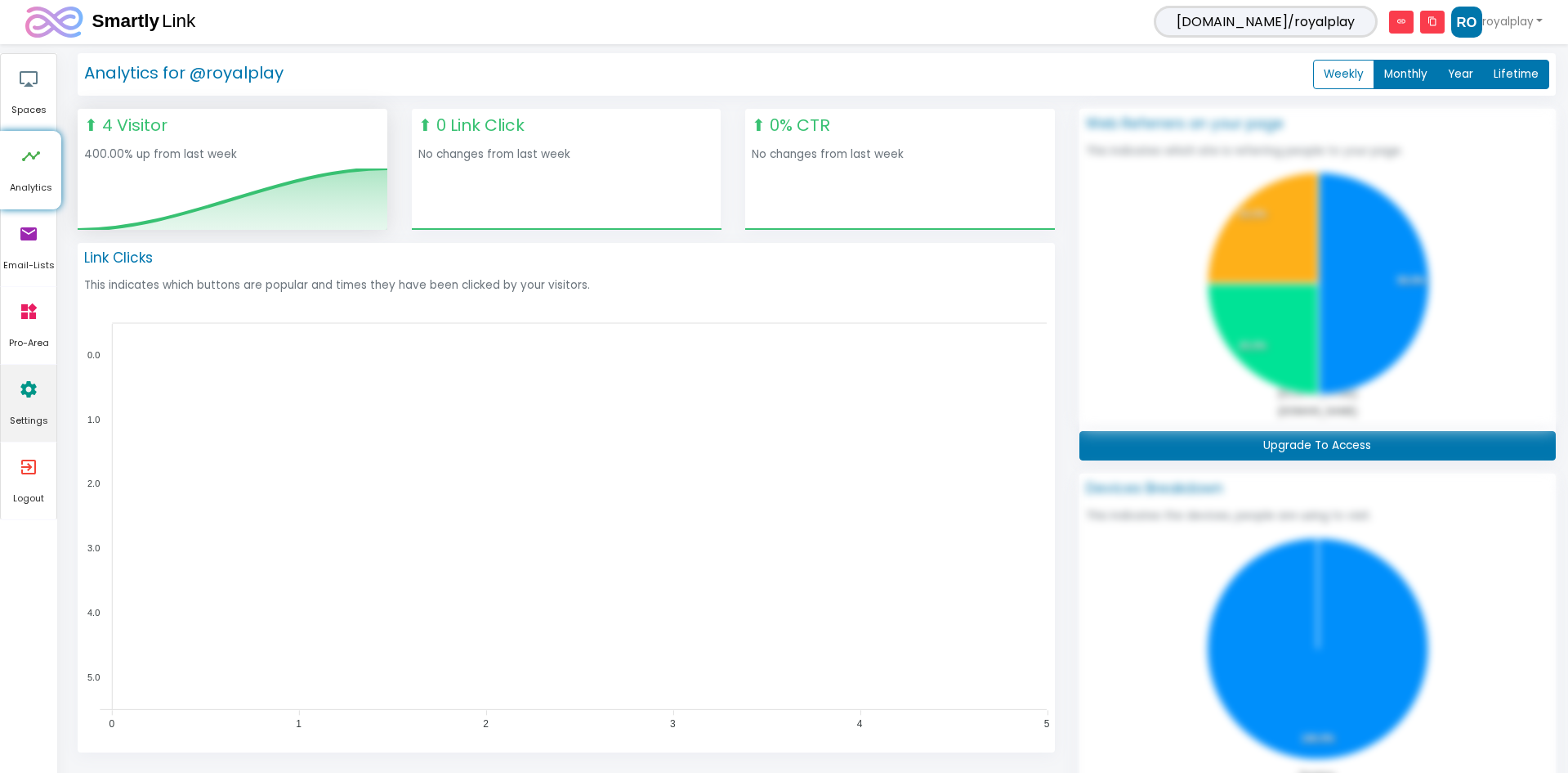
click at [27, 386] on icon "settings" at bounding box center [28, 390] width 19 height 49
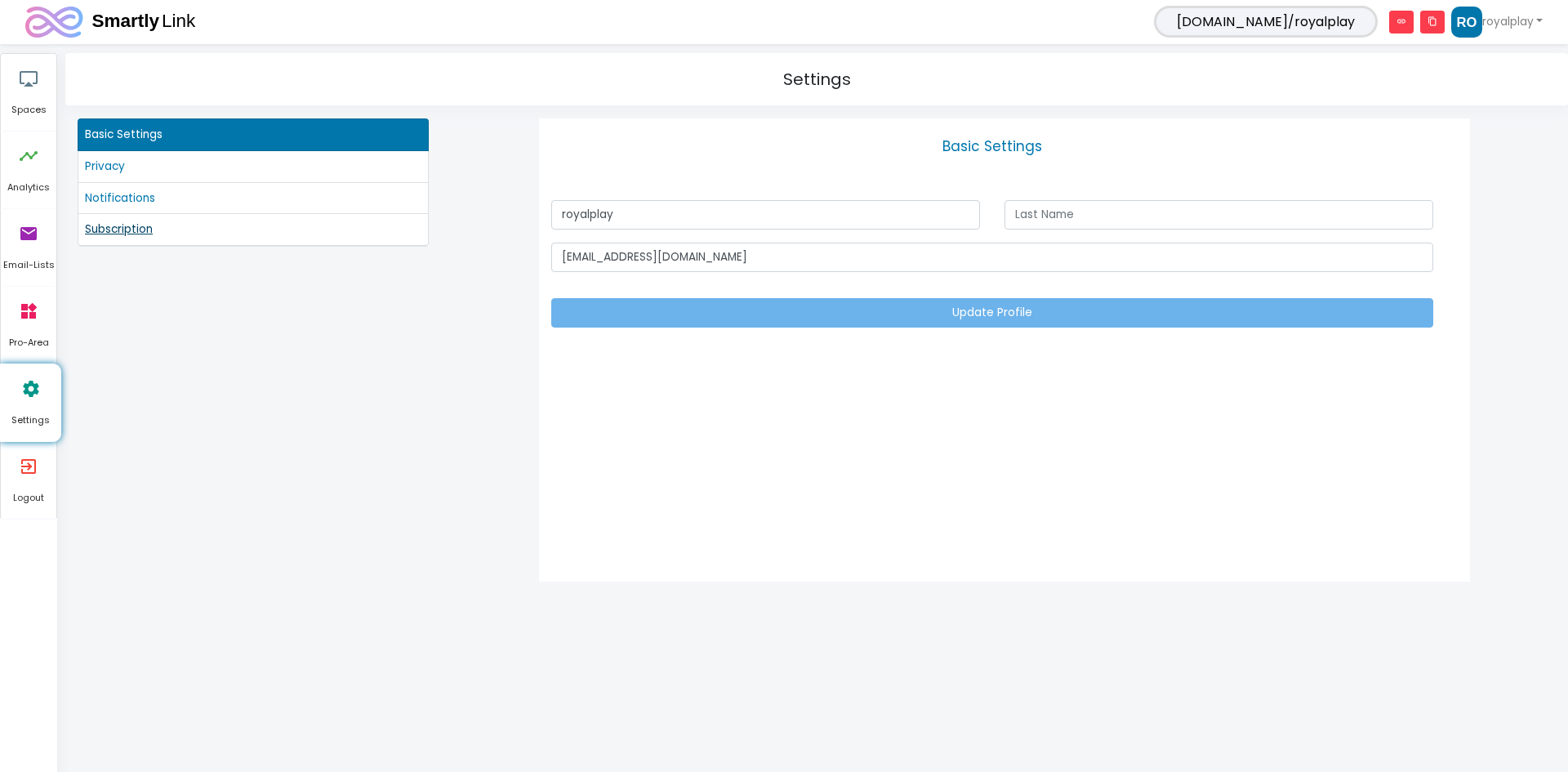
click at [123, 236] on link "Subscription" at bounding box center [252, 229] width 336 height 18
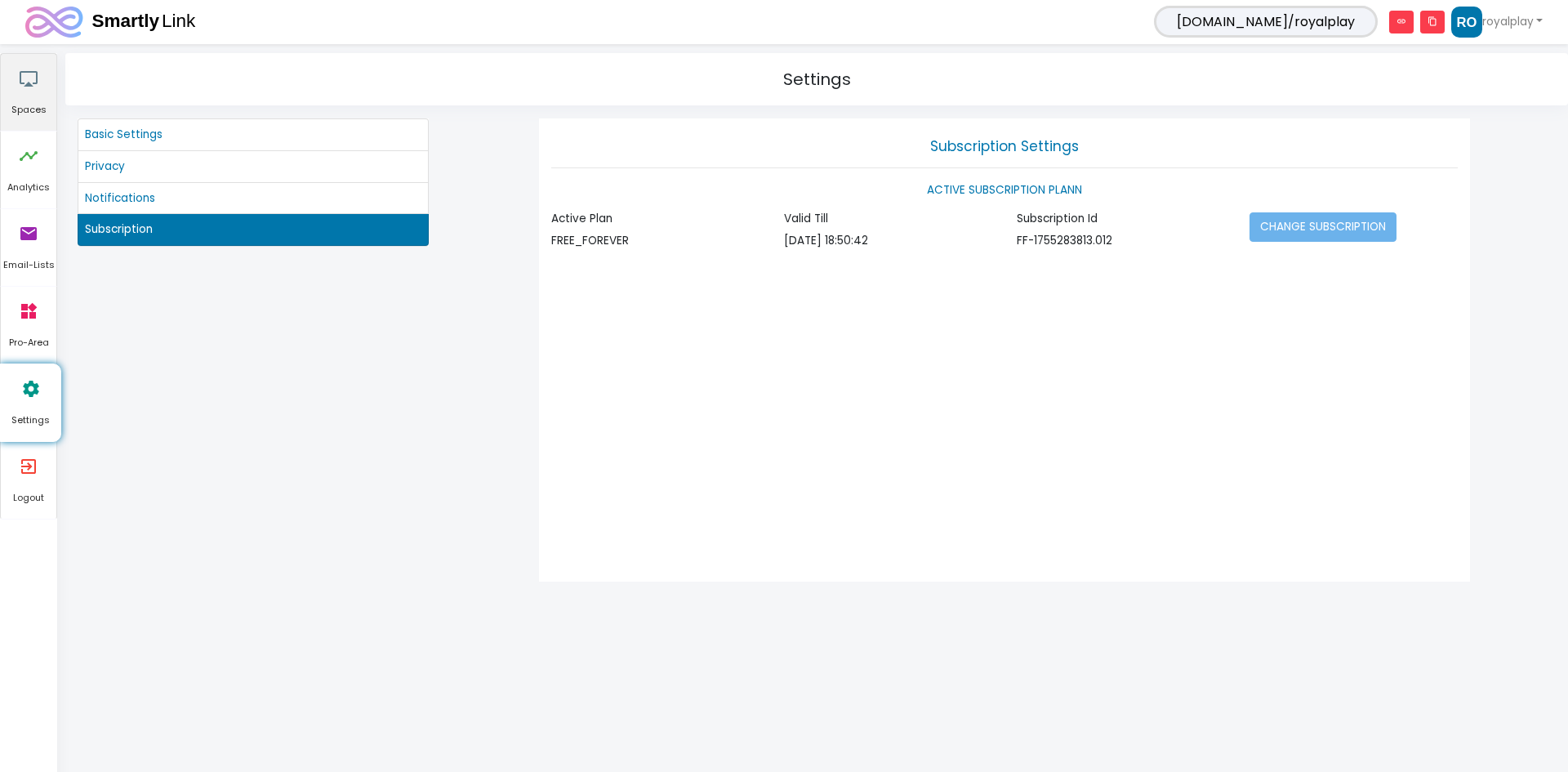
click at [24, 59] on icon "airplay" at bounding box center [28, 79] width 19 height 49
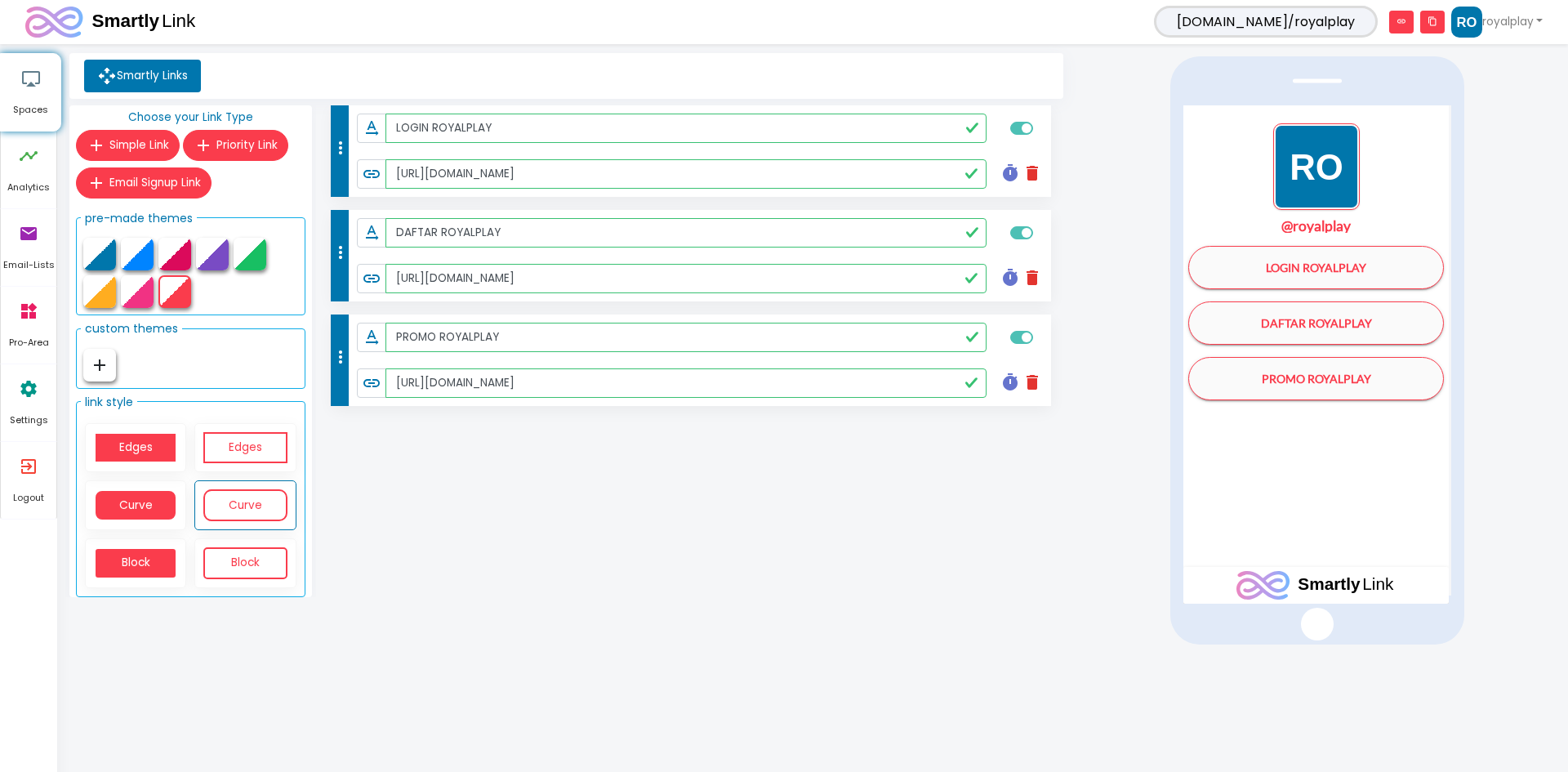
click at [1323, 169] on img "1 / 1" at bounding box center [1317, 167] width 86 height 86
click at [19, 393] on icon "settings" at bounding box center [28, 389] width 19 height 49
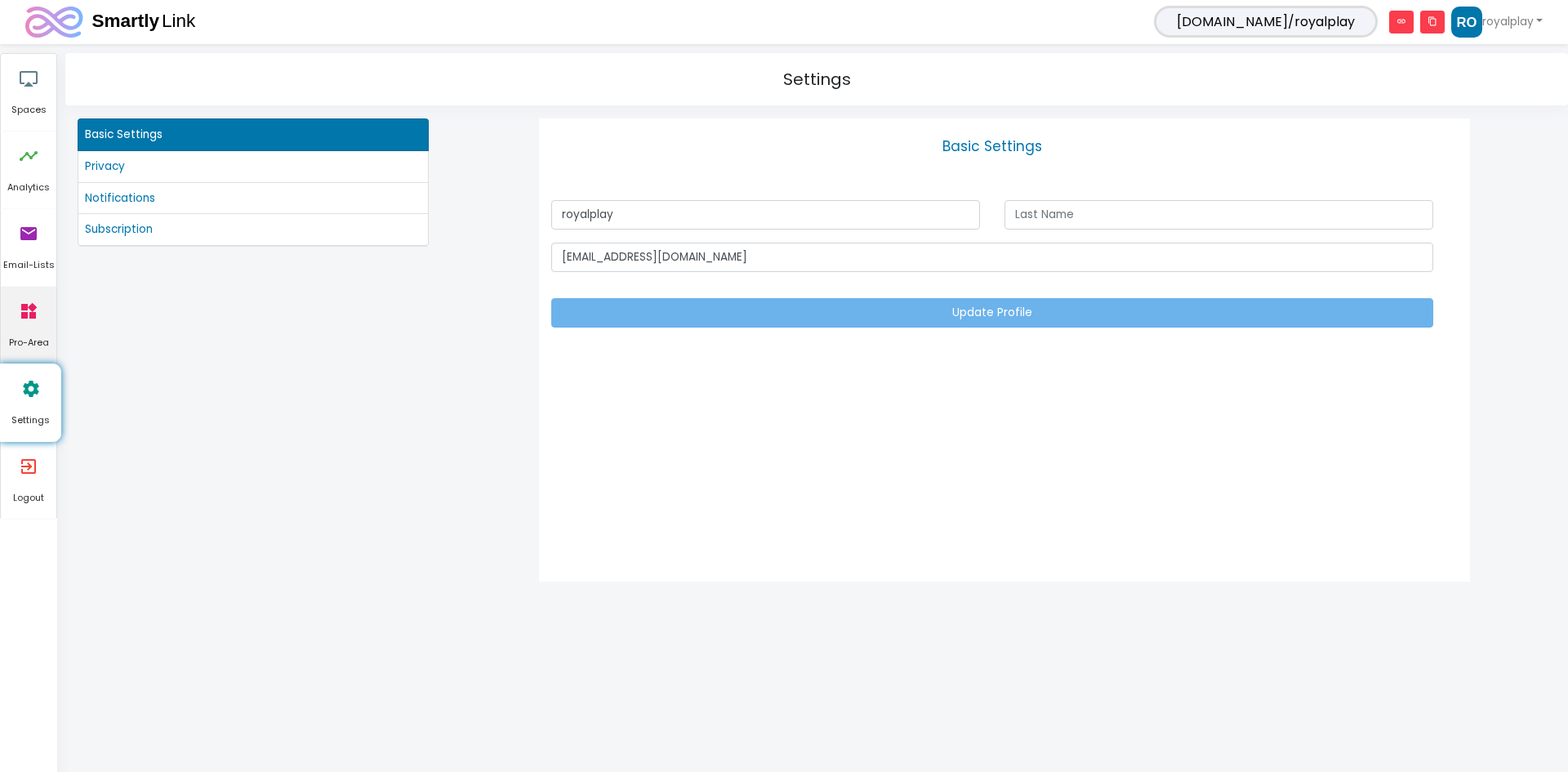
click at [41, 330] on link "widgets Pro-Area" at bounding box center [28, 325] width 56 height 77
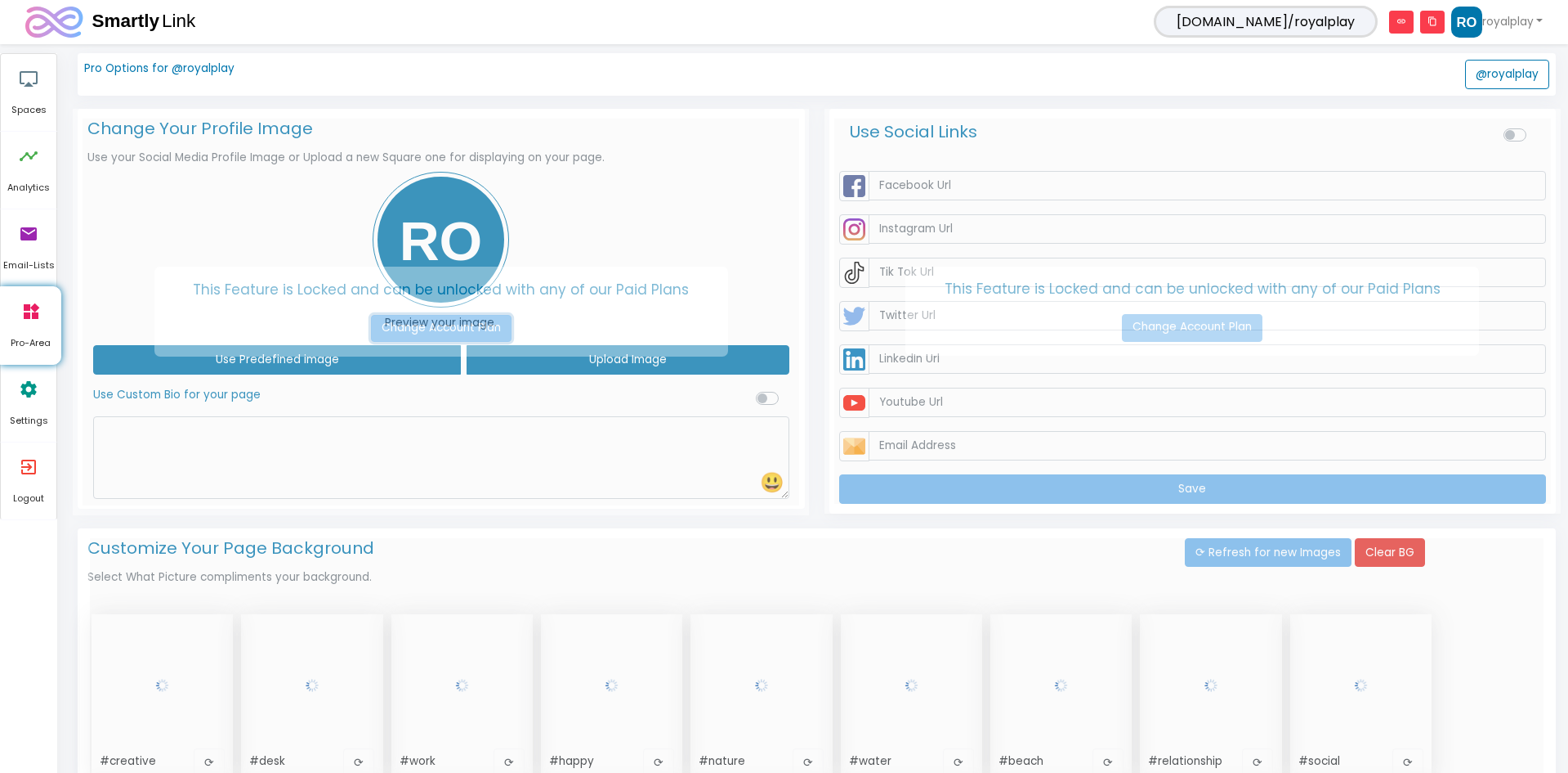
click at [472, 331] on link "Change Account Plan" at bounding box center [441, 328] width 140 height 27
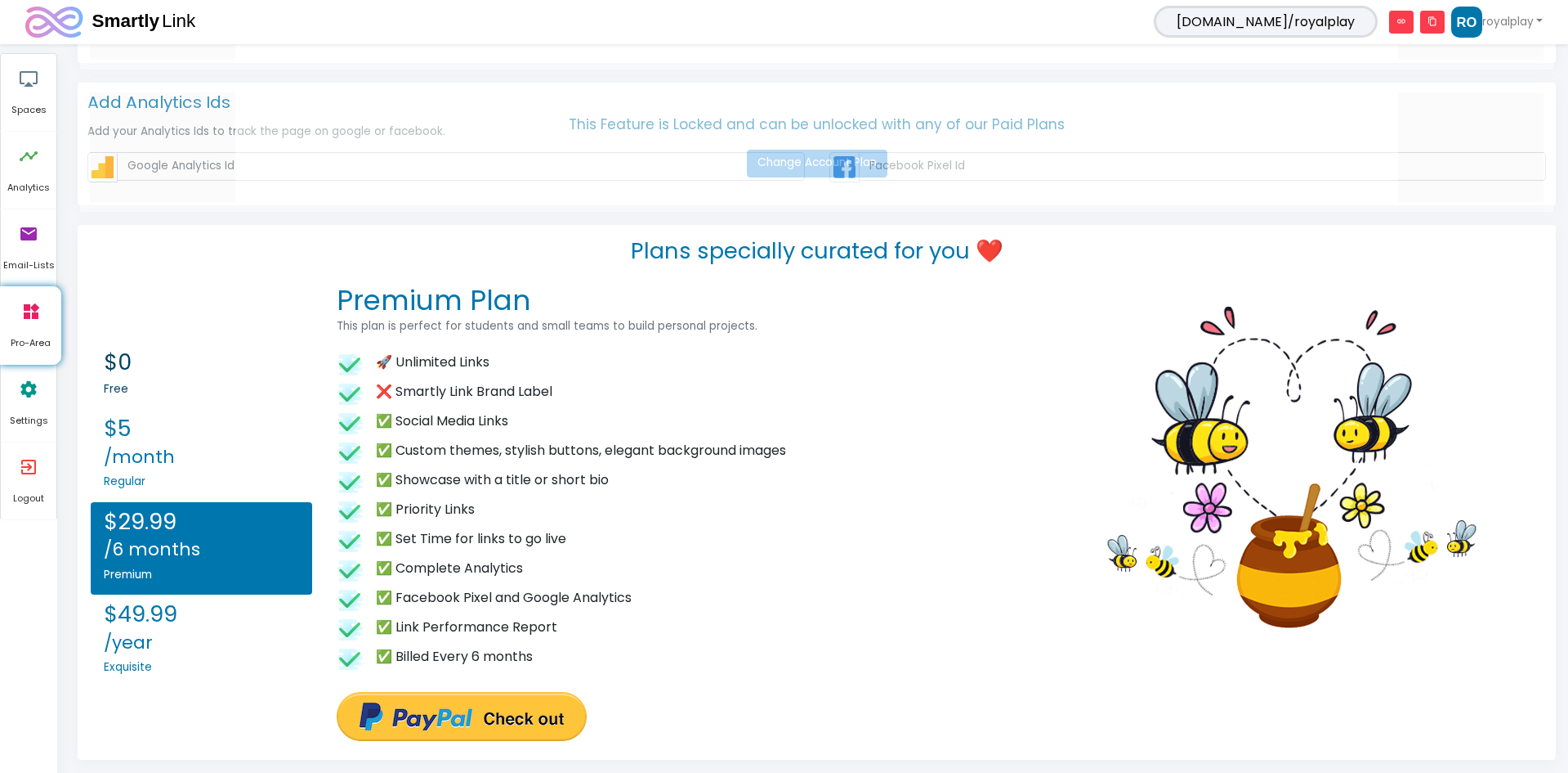
click at [167, 377] on link "$0 Free" at bounding box center [201, 375] width 222 height 66
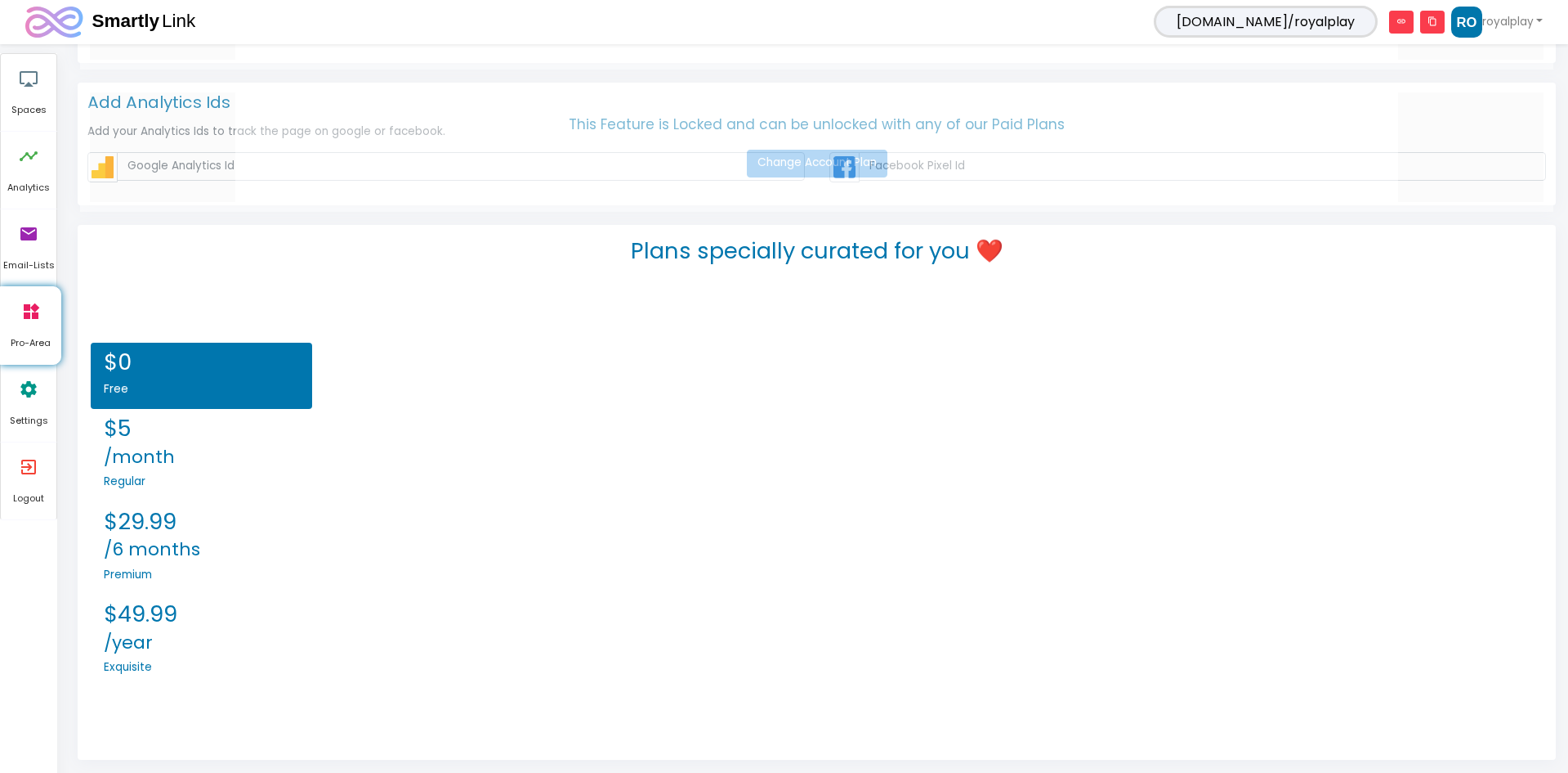
scroll to position [1565, 0]
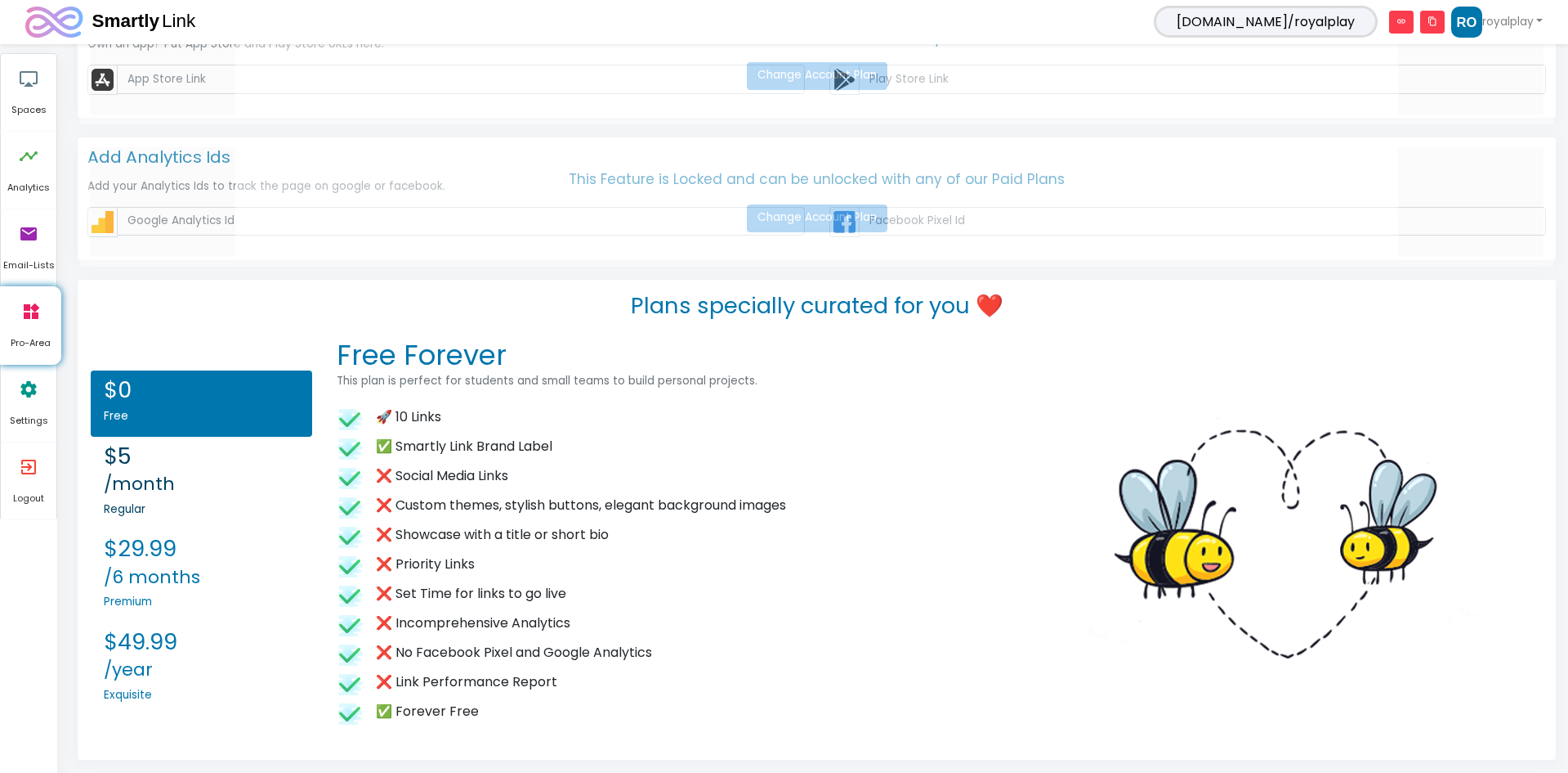
click at [152, 472] on small "/month" at bounding box center [139, 483] width 72 height 26
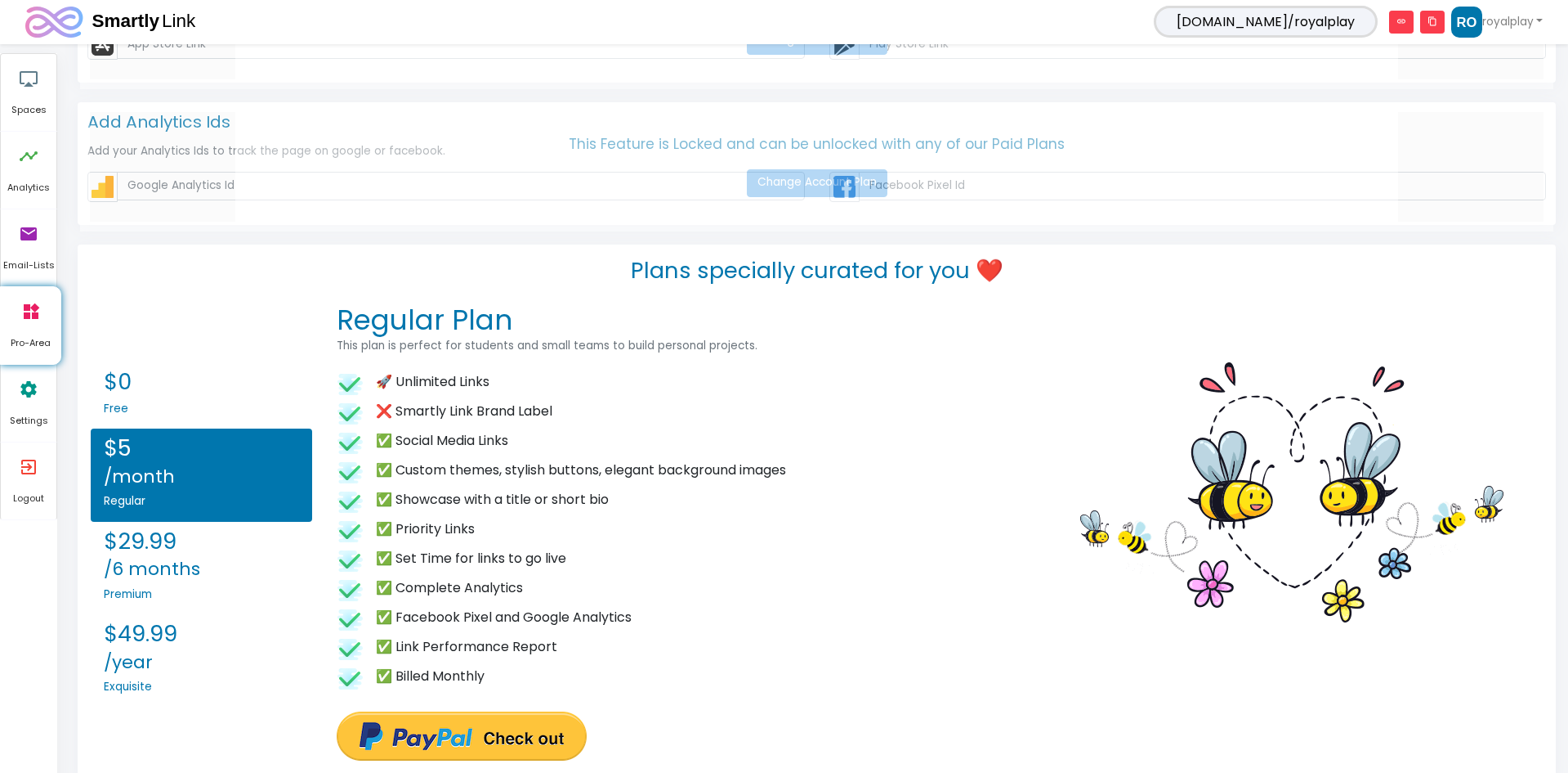
scroll to position [1619, 0]
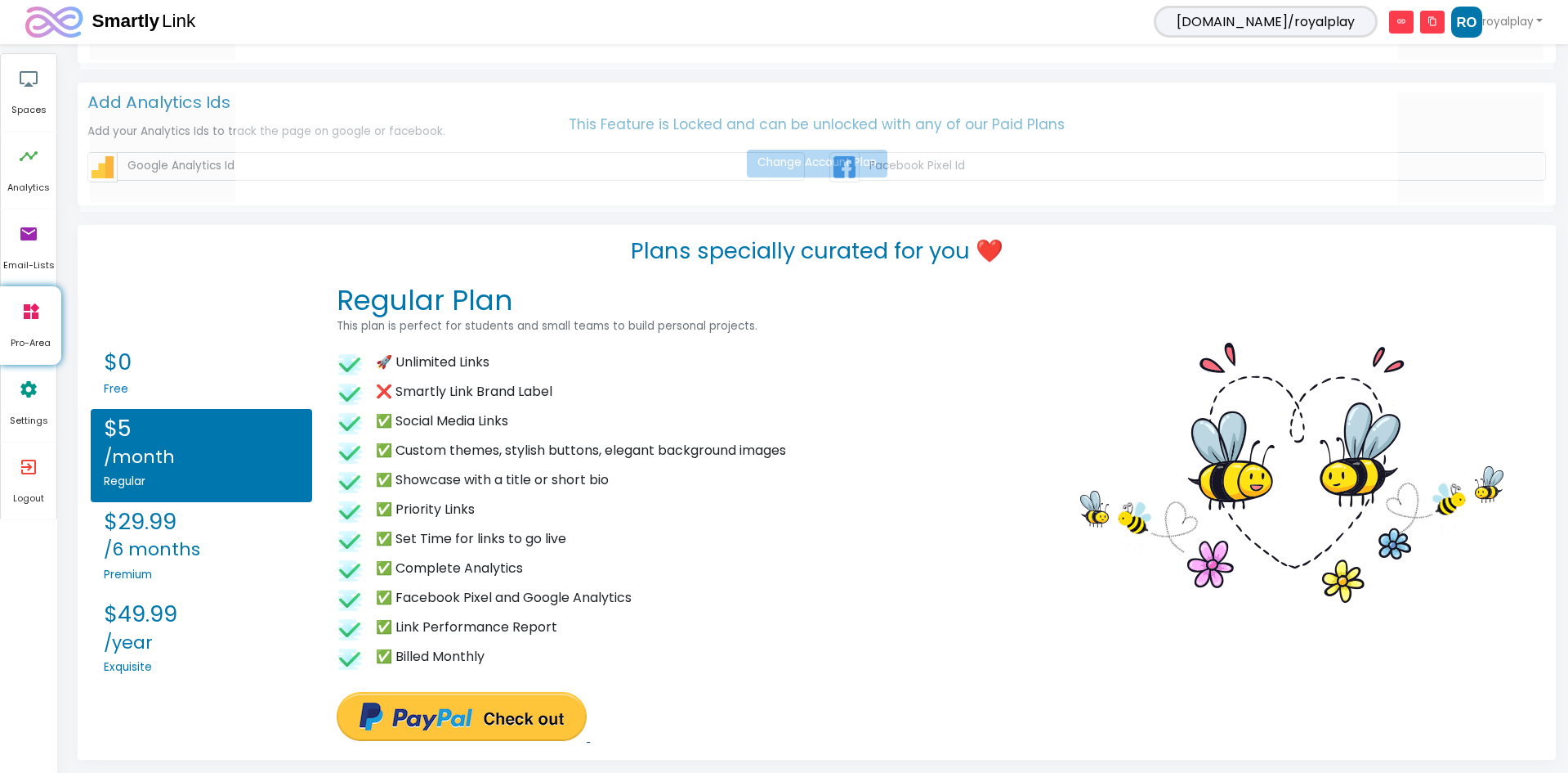
click at [443, 732] on input "image" at bounding box center [461, 716] width 250 height 49
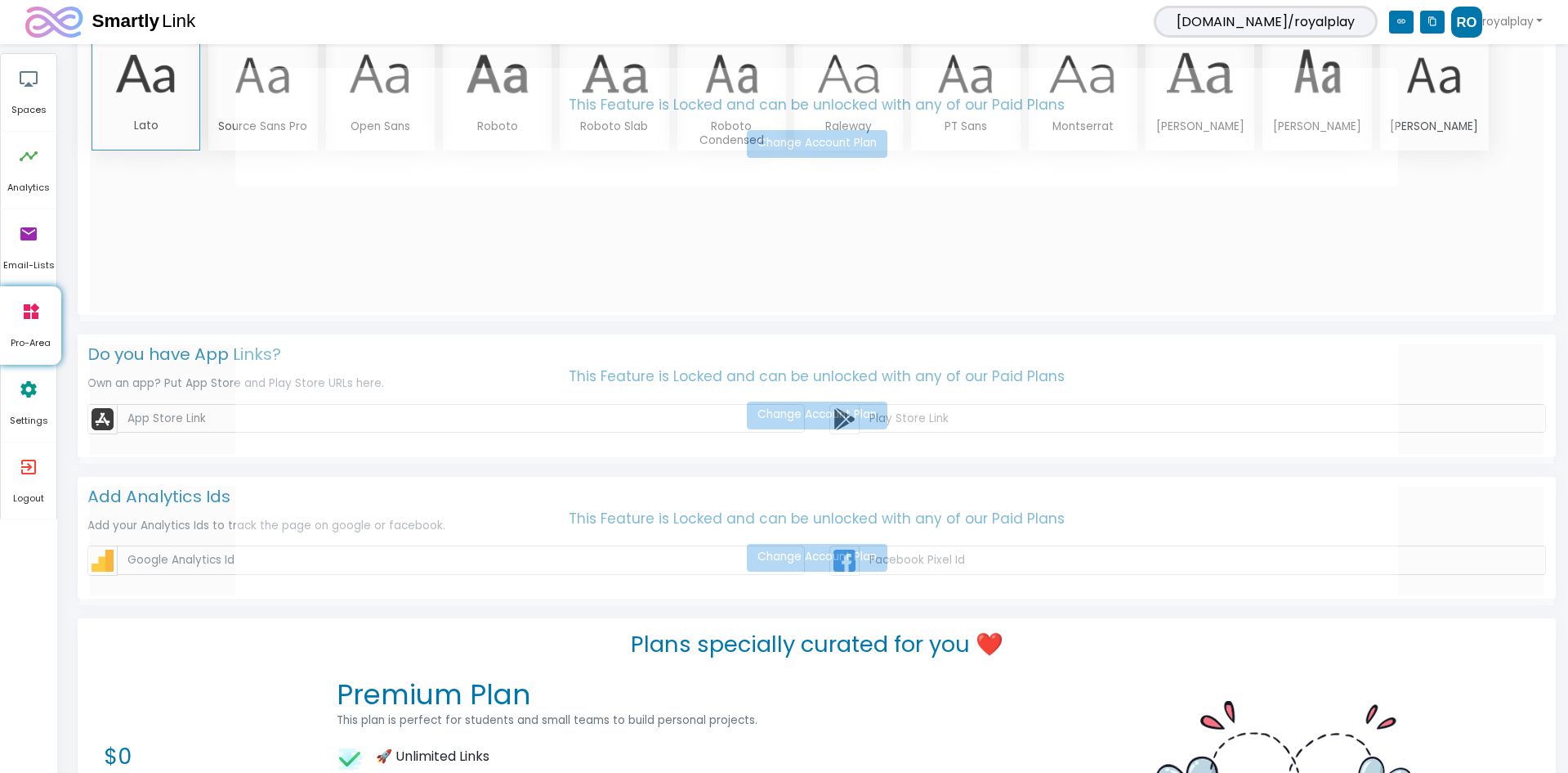
scroll to position [1267, 0]
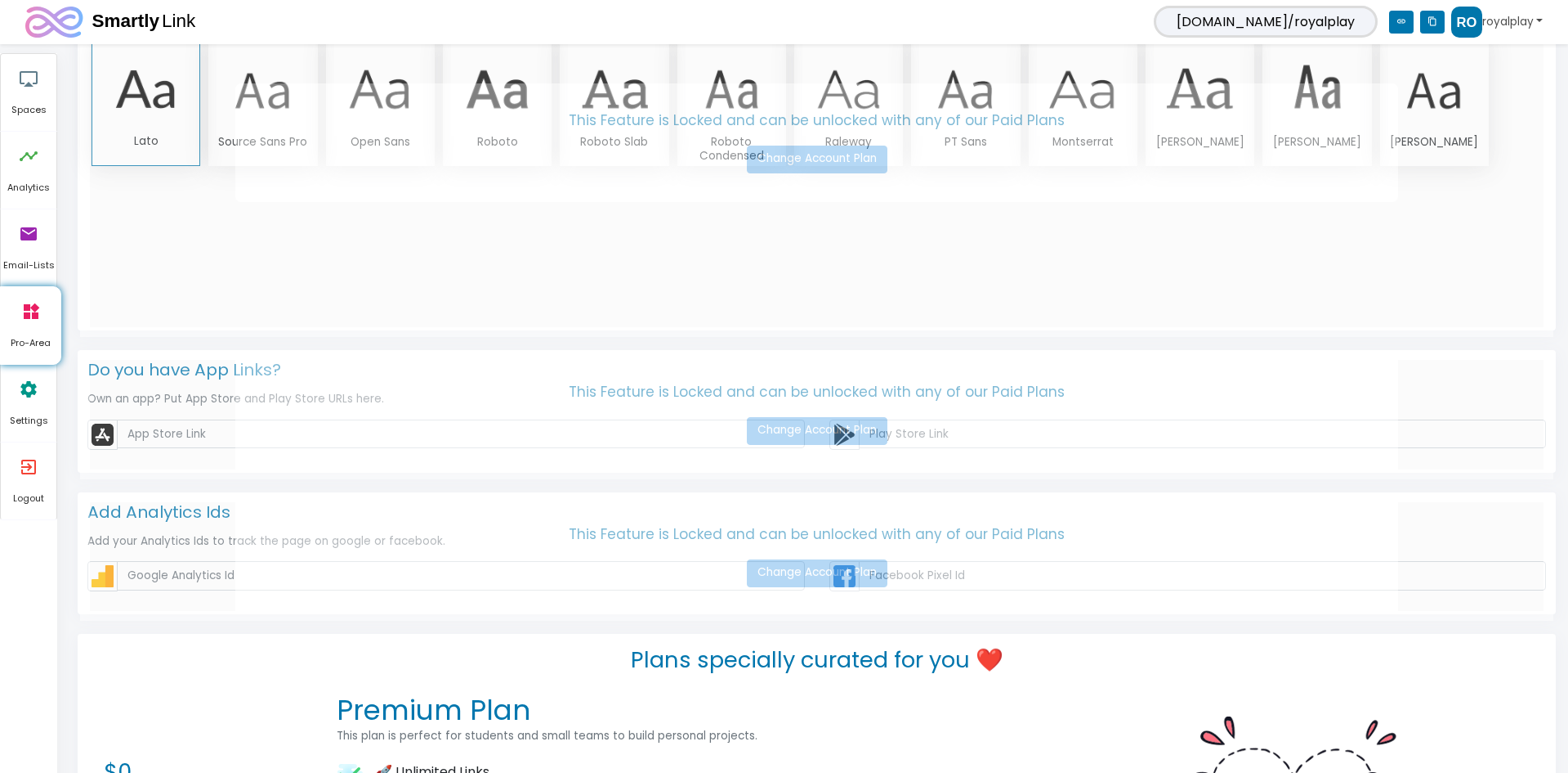
click at [1516, 30] on link "royalplay" at bounding box center [1497, 21] width 92 height 31
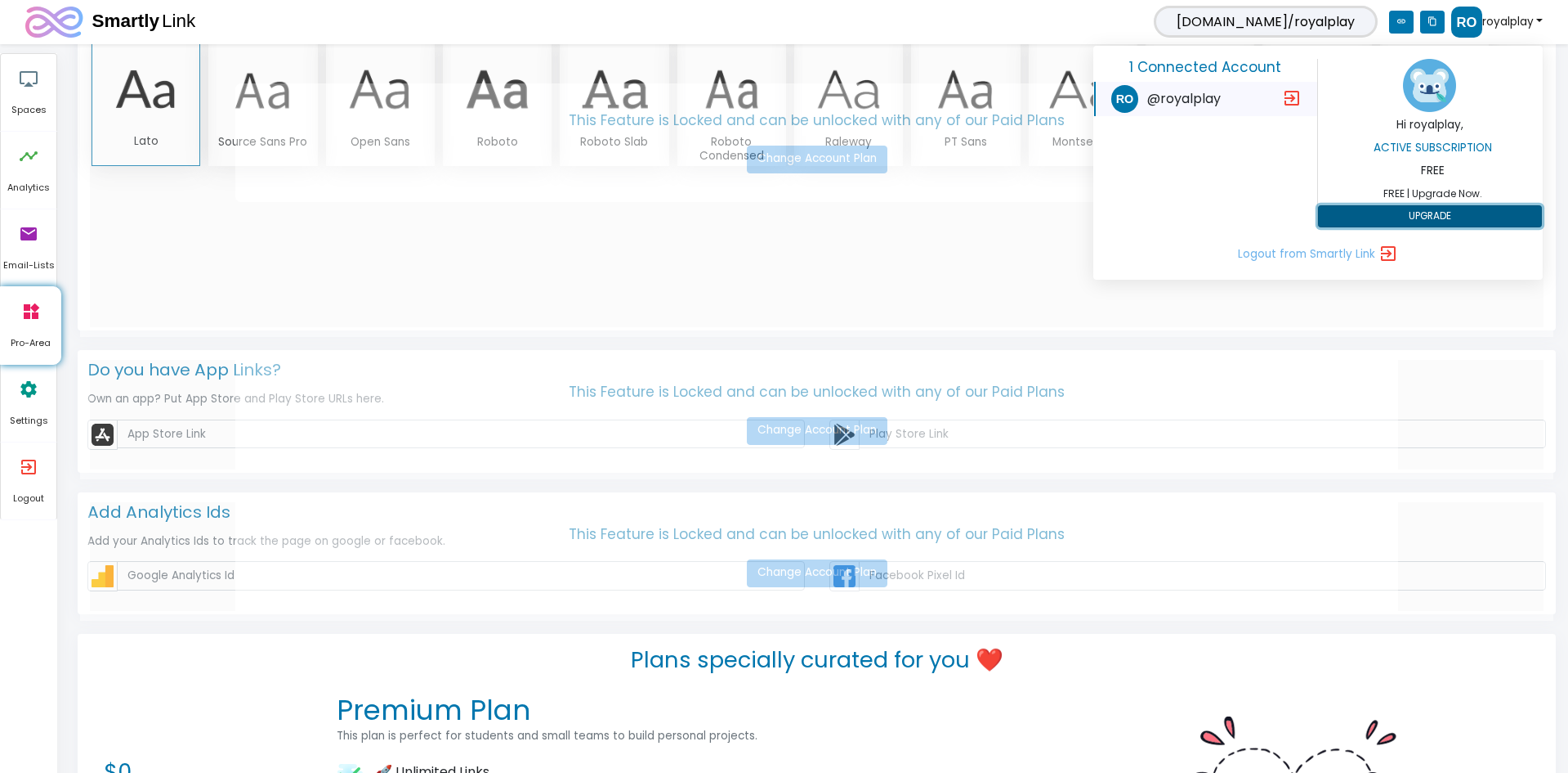
click at [1425, 224] on button "UPGRADE" at bounding box center [1430, 216] width 224 height 23
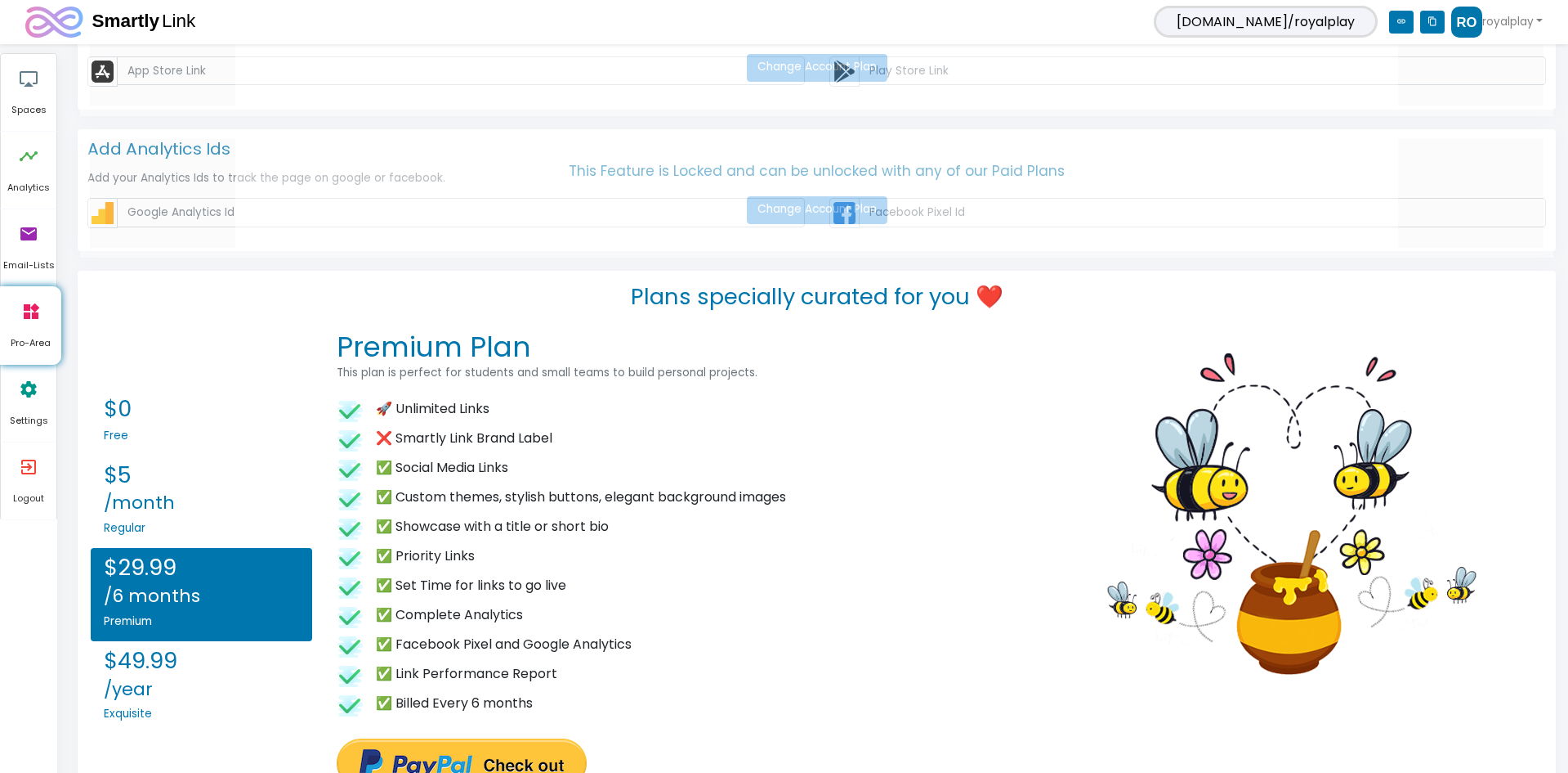
scroll to position [1676, 0]
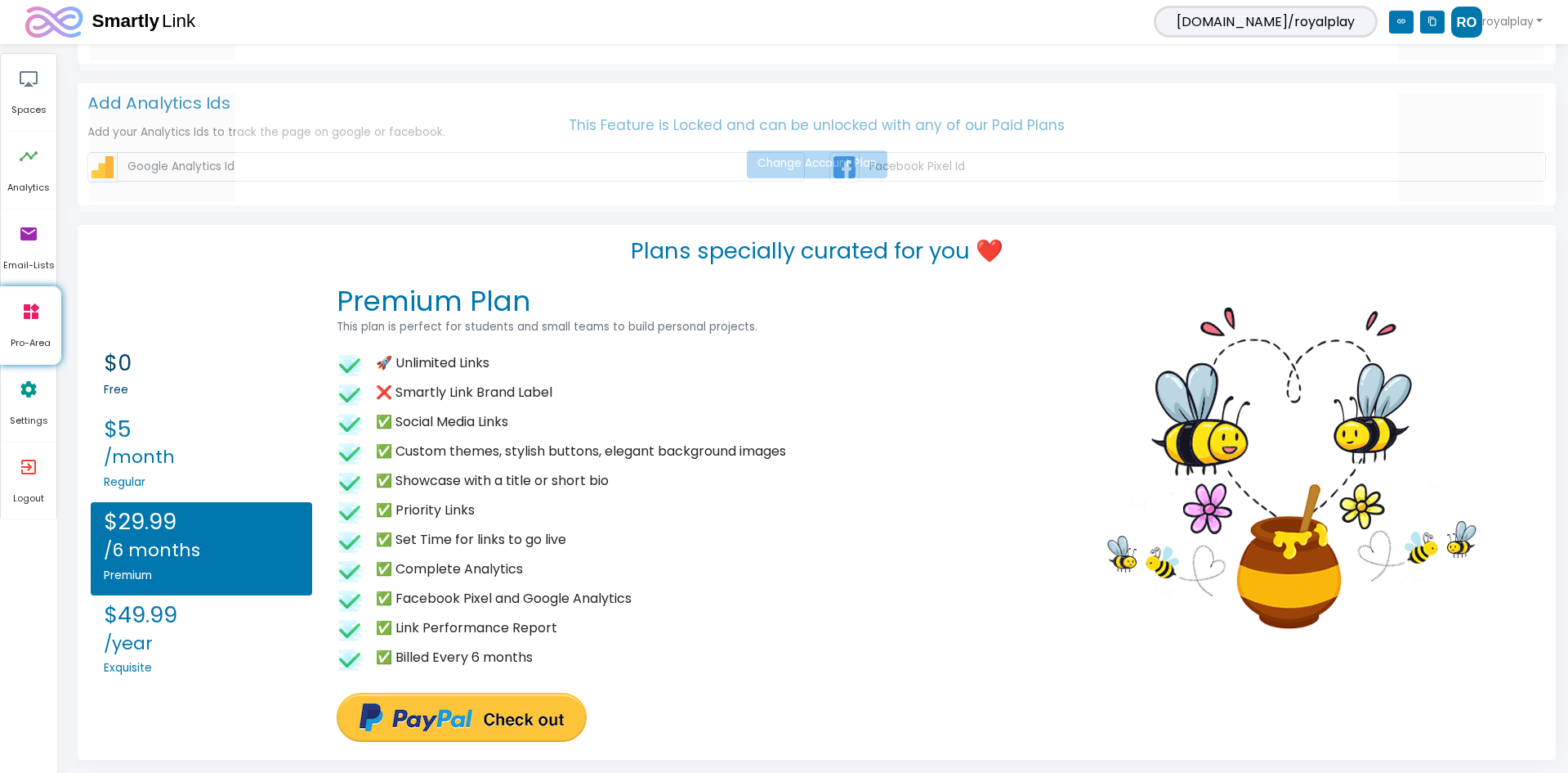
click at [229, 369] on h2 "$0" at bounding box center [201, 363] width 195 height 27
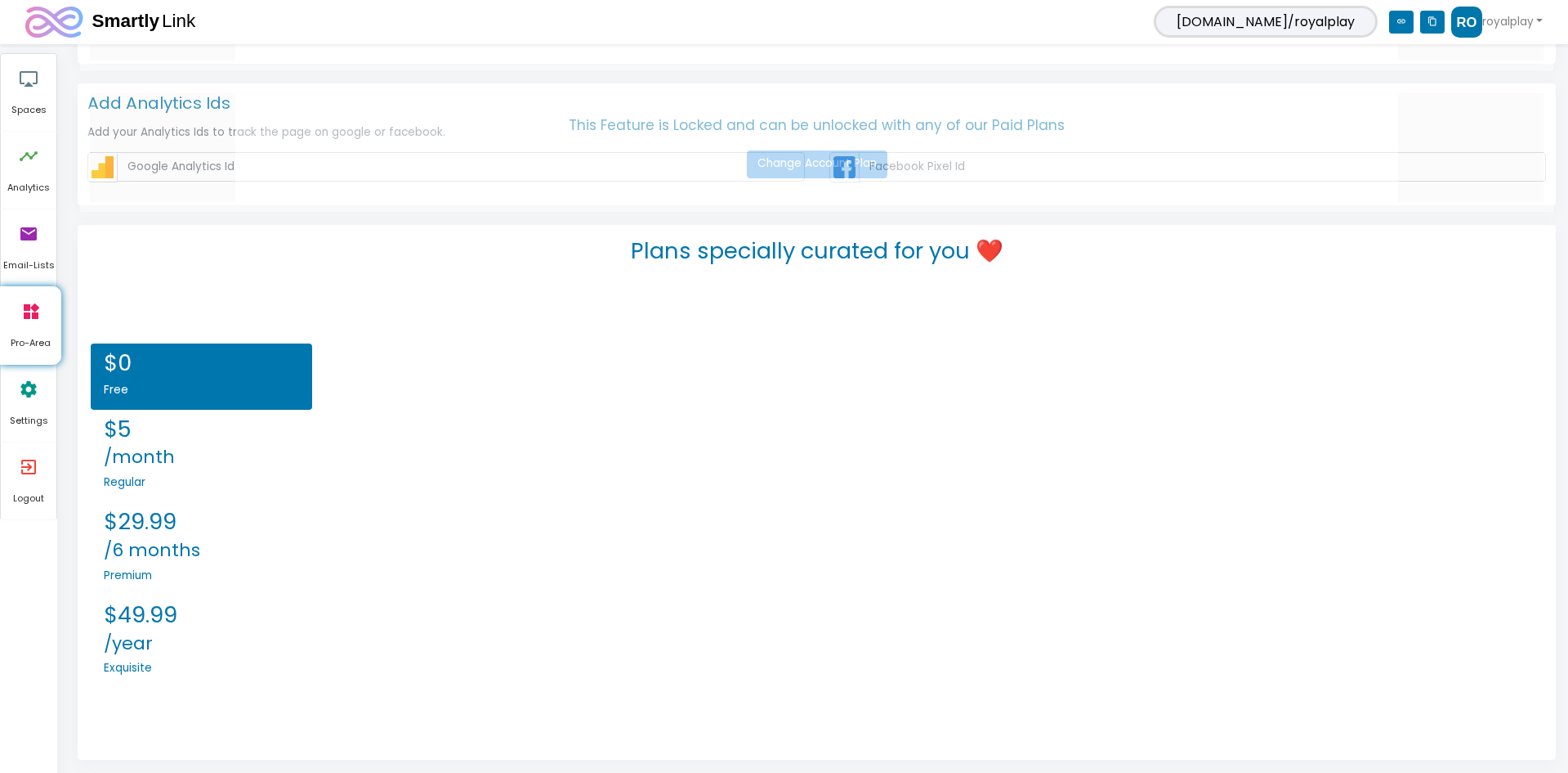
scroll to position [1622, 0]
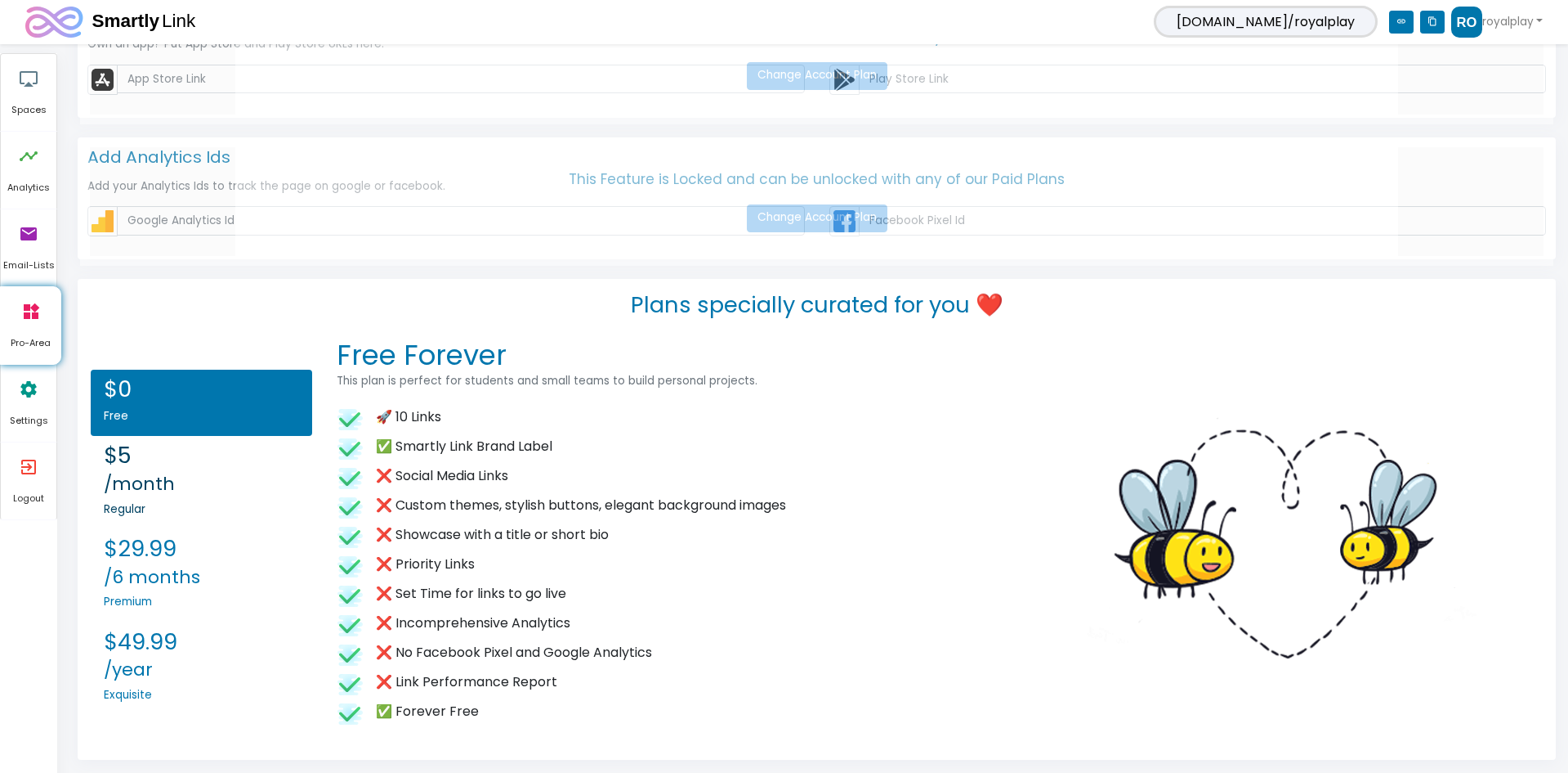
click at [158, 474] on small "/month" at bounding box center [139, 483] width 72 height 26
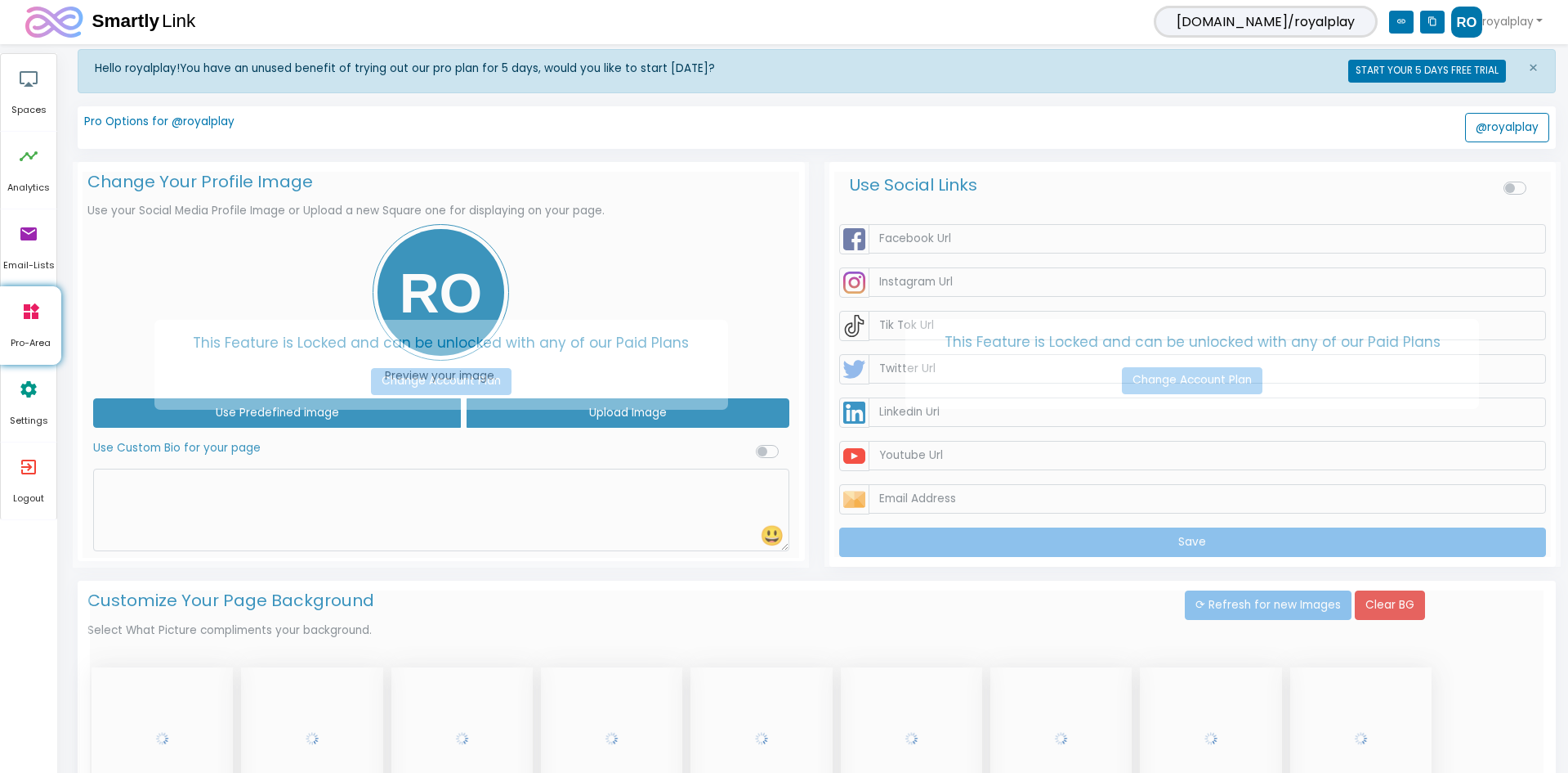
scroll to position [0, 0]
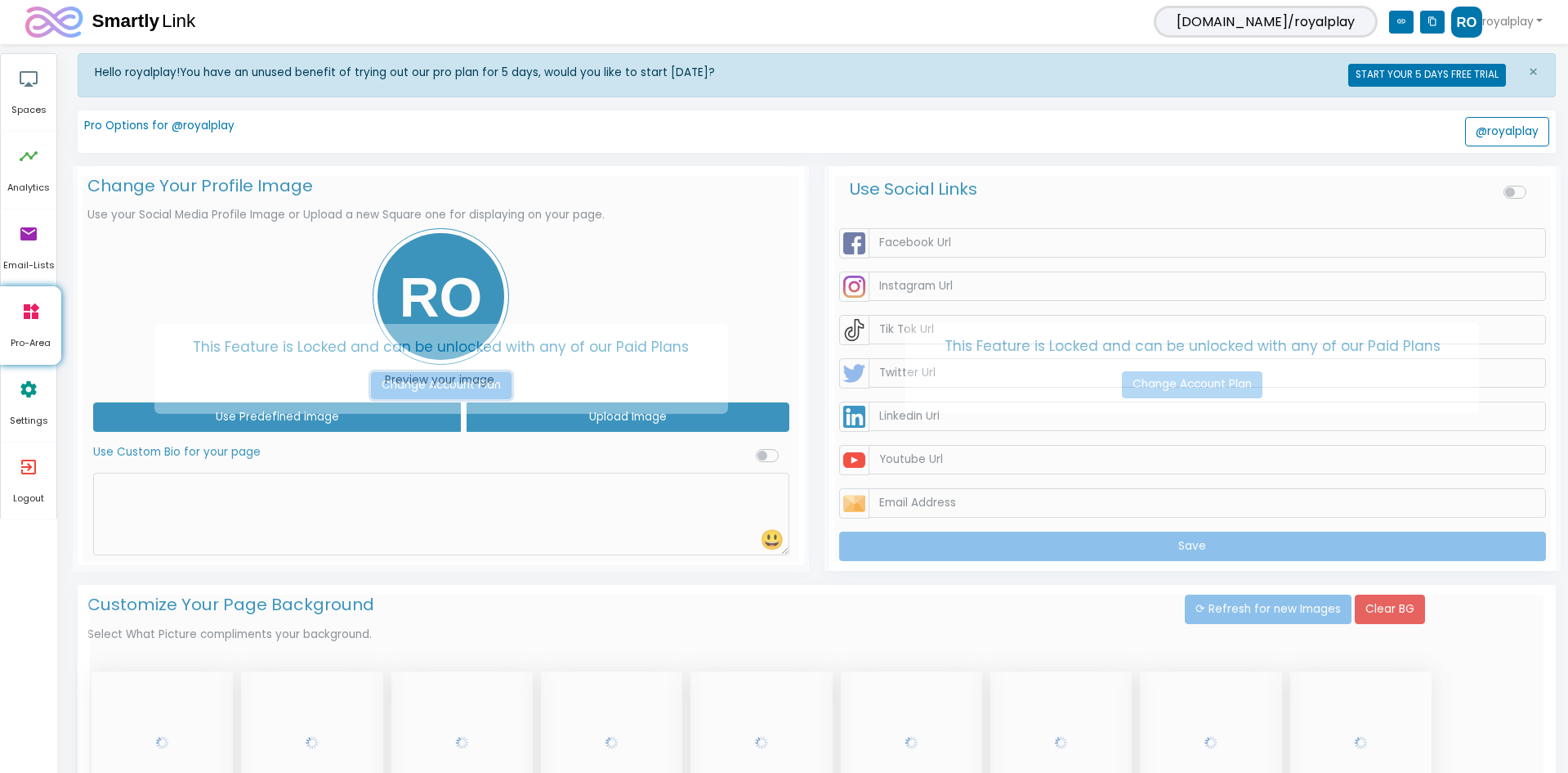
click at [442, 380] on link "Change Account Plan" at bounding box center [441, 385] width 140 height 27
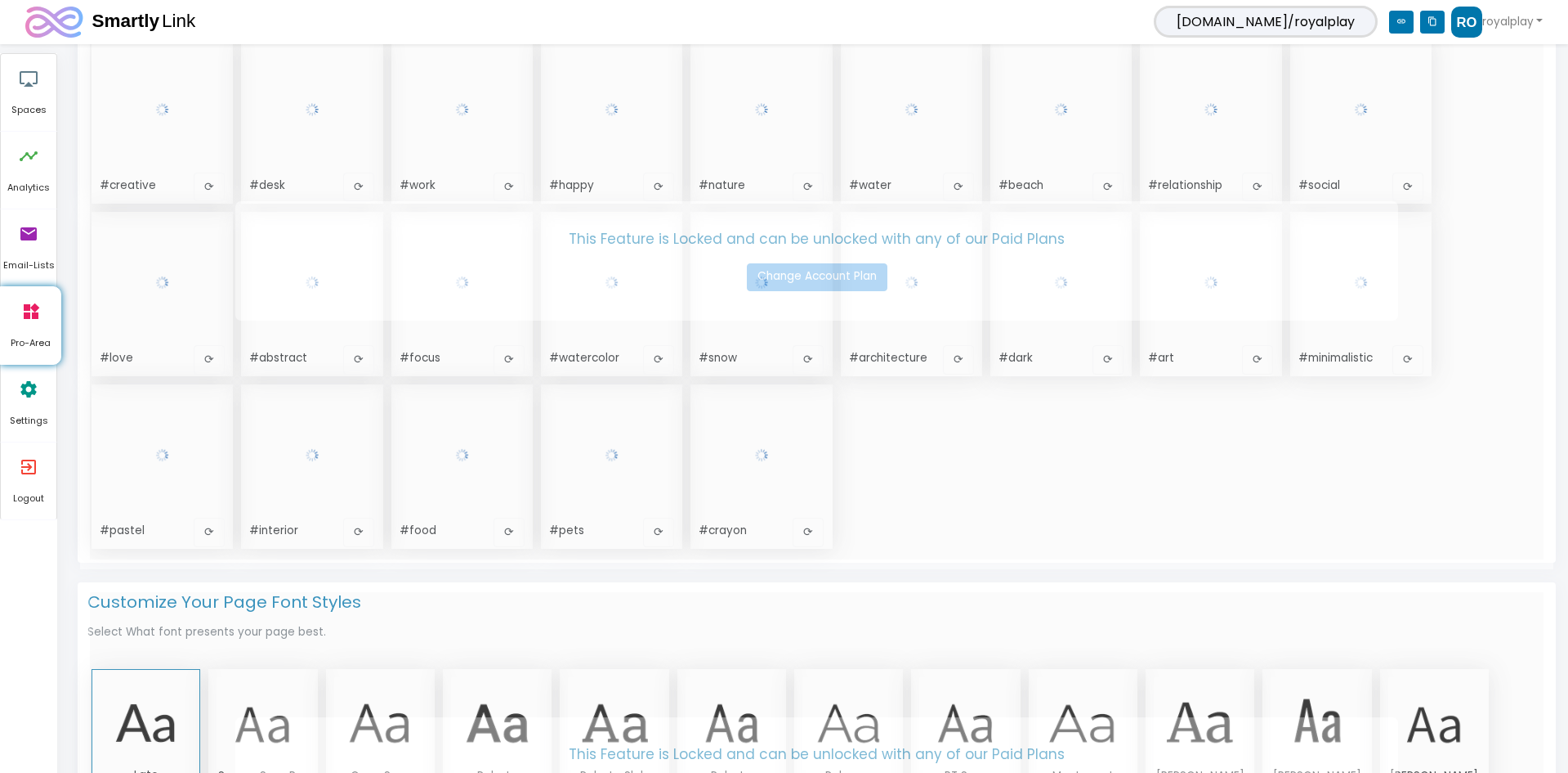
scroll to position [1676, 0]
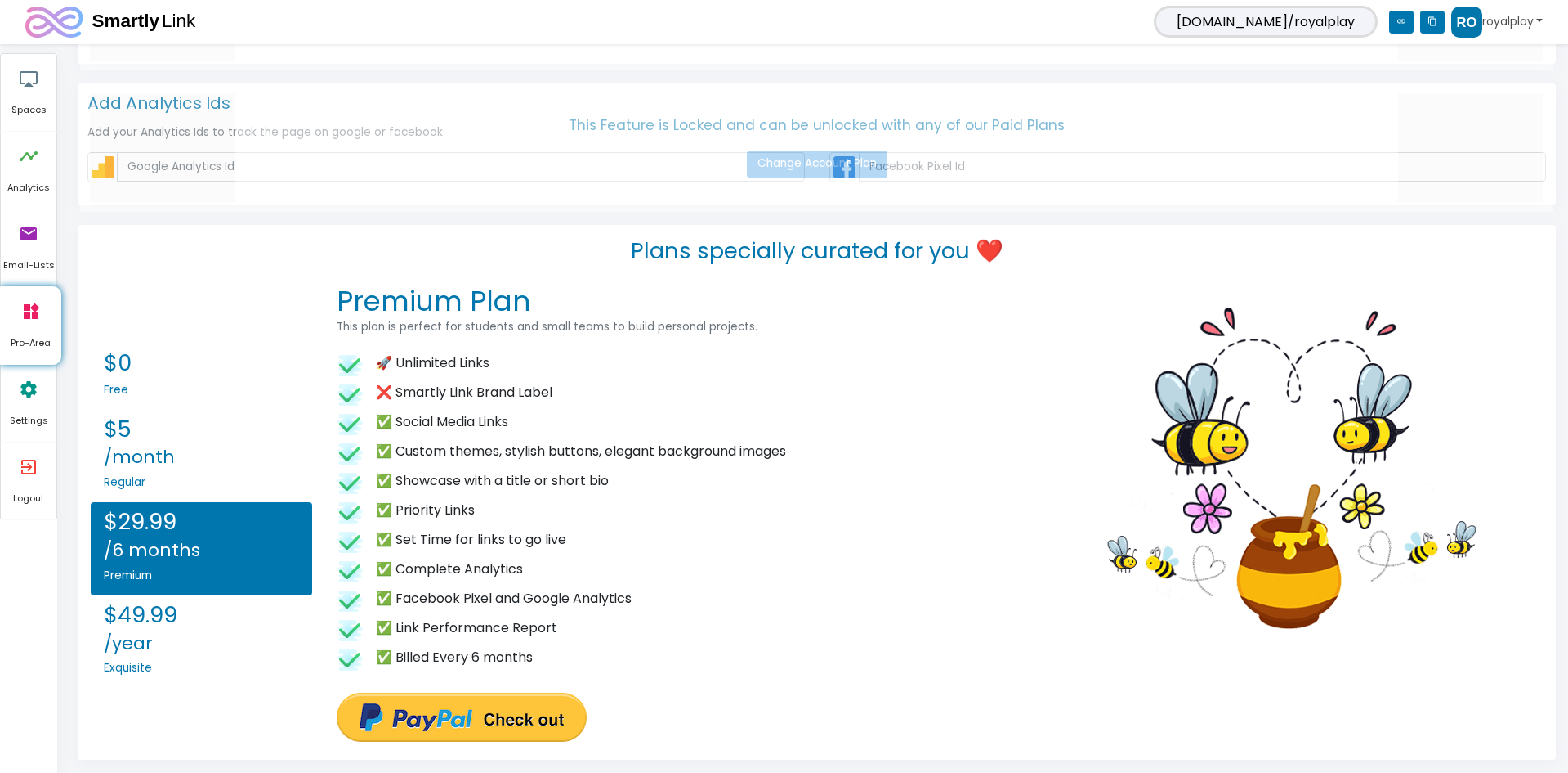
click at [1533, 32] on link "royalplay" at bounding box center [1497, 21] width 92 height 31
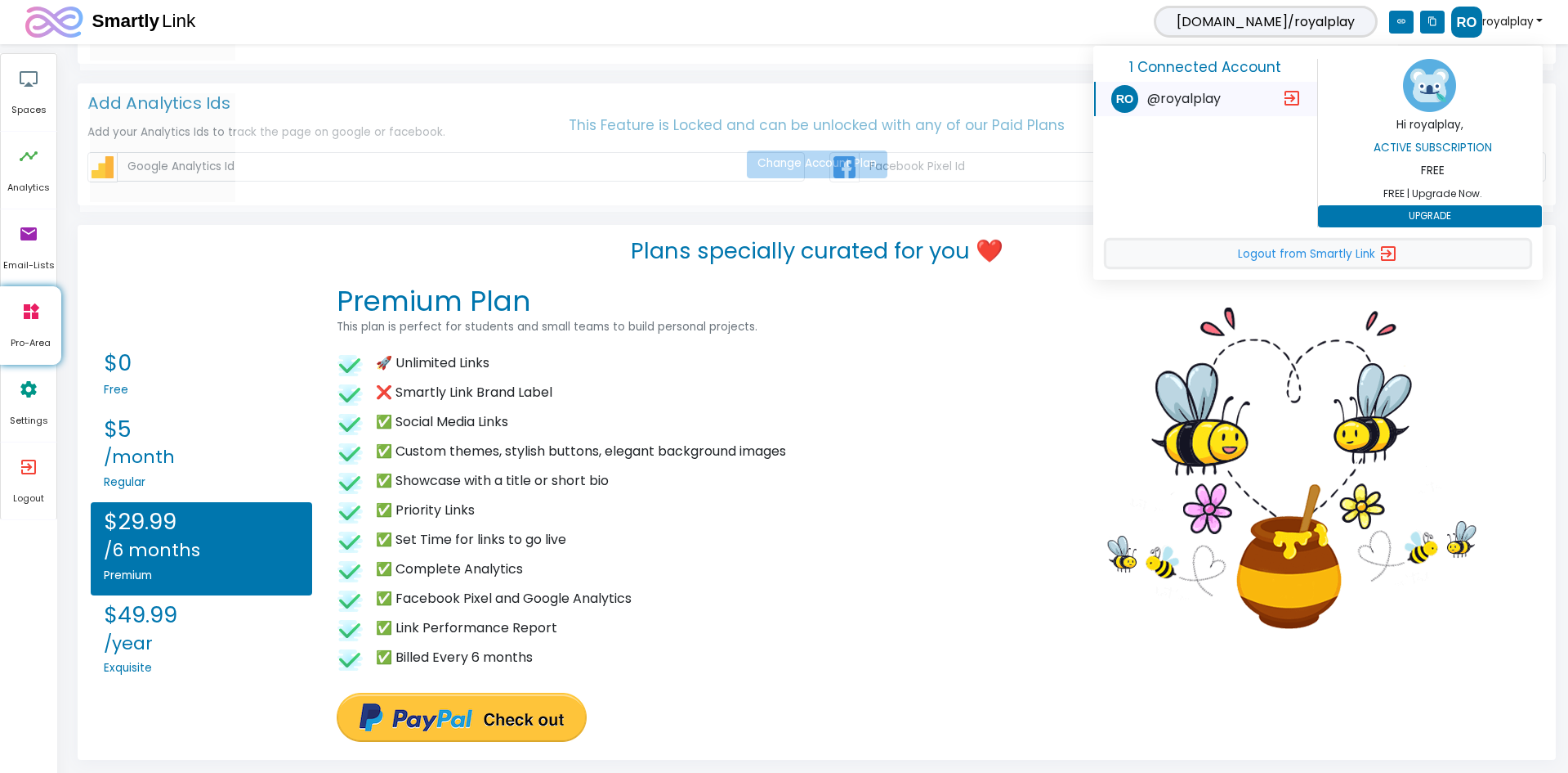
click at [1289, 258] on span "Logout from Smartly Link" at bounding box center [1307, 255] width 138 height 16
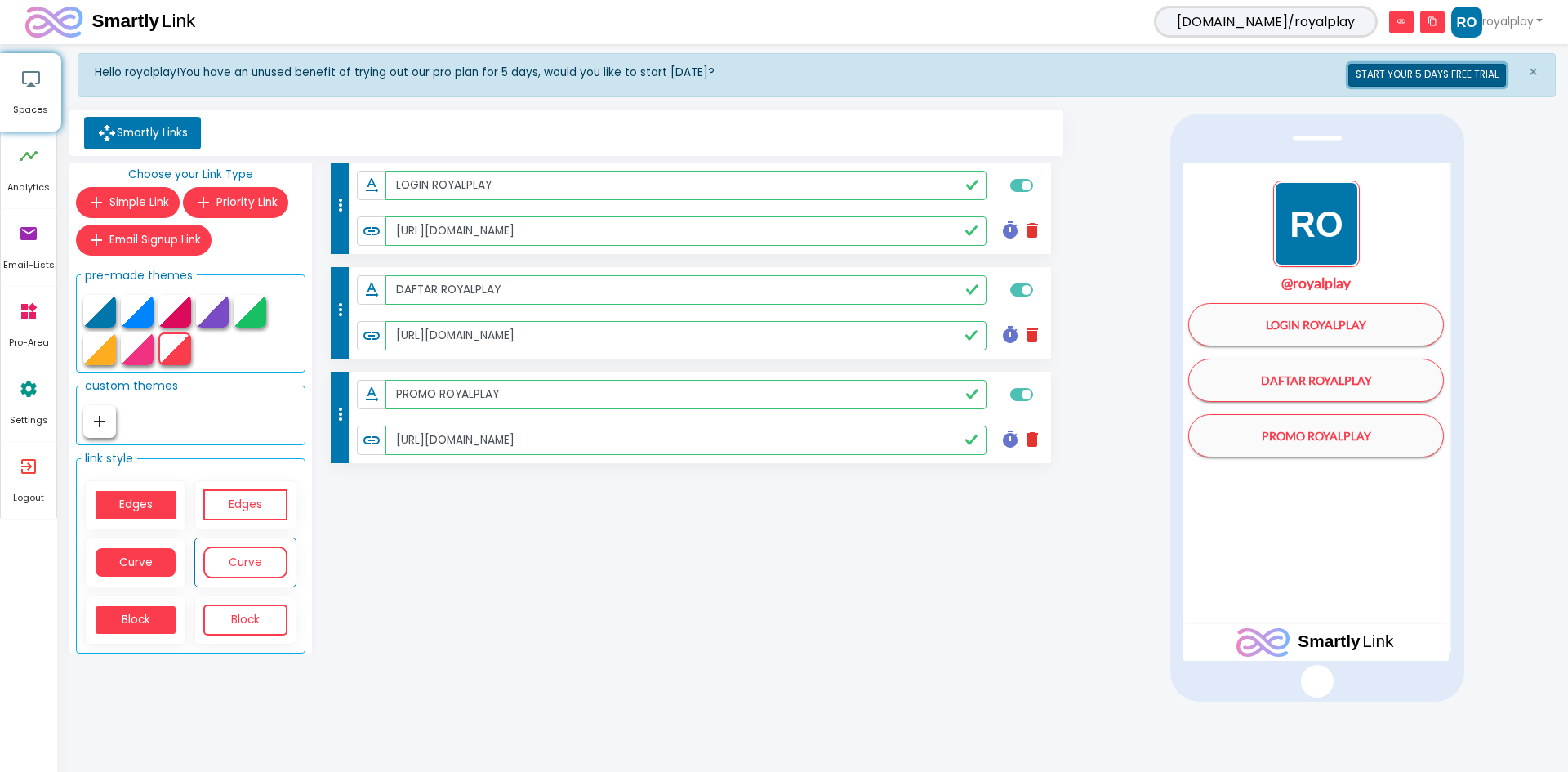
click at [776, 74] on button "START YOUR 5 DAYS FREE TRIAL" at bounding box center [1427, 75] width 158 height 23
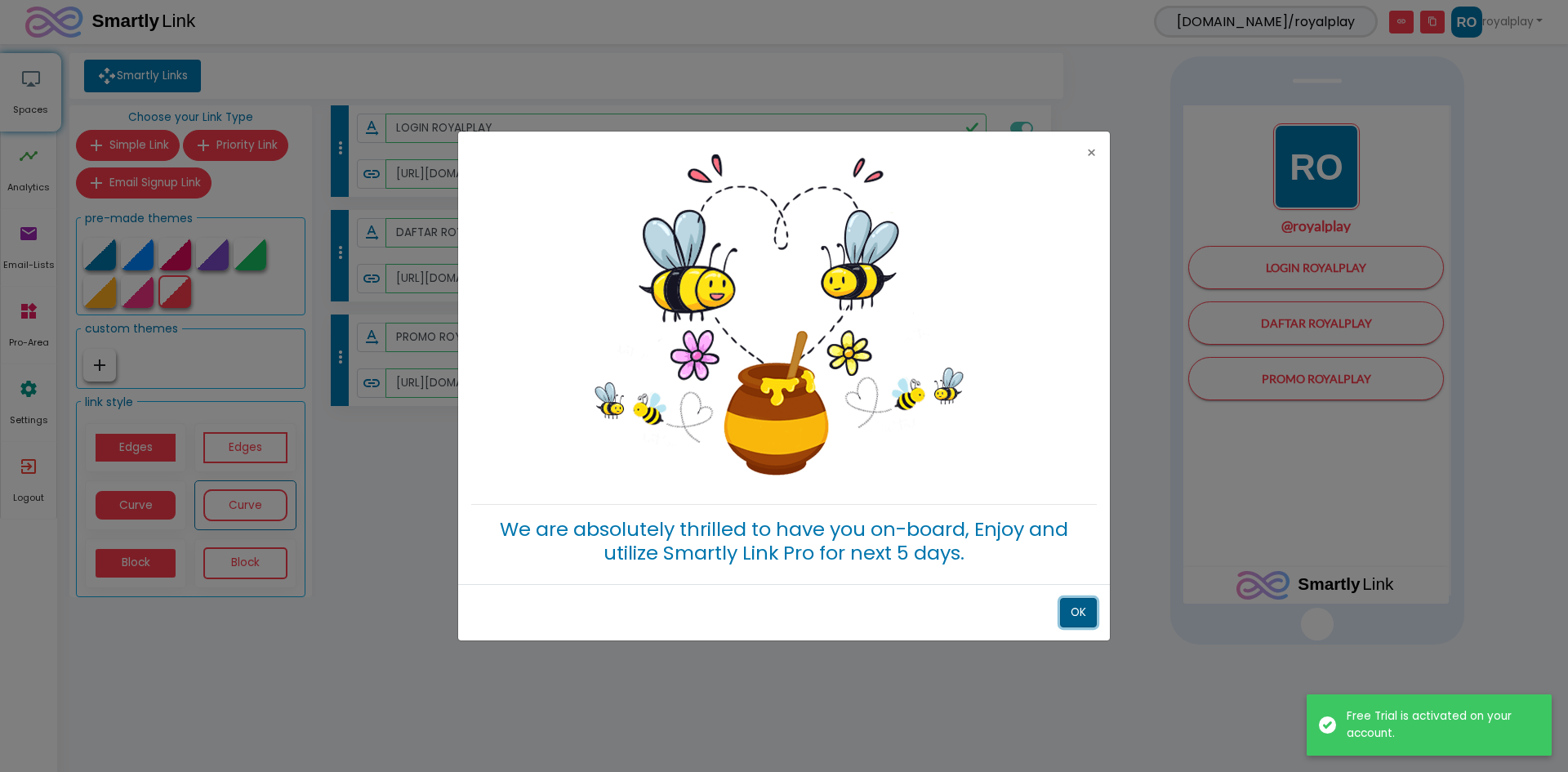
click at [776, 606] on button "OK" at bounding box center [1079, 612] width 37 height 29
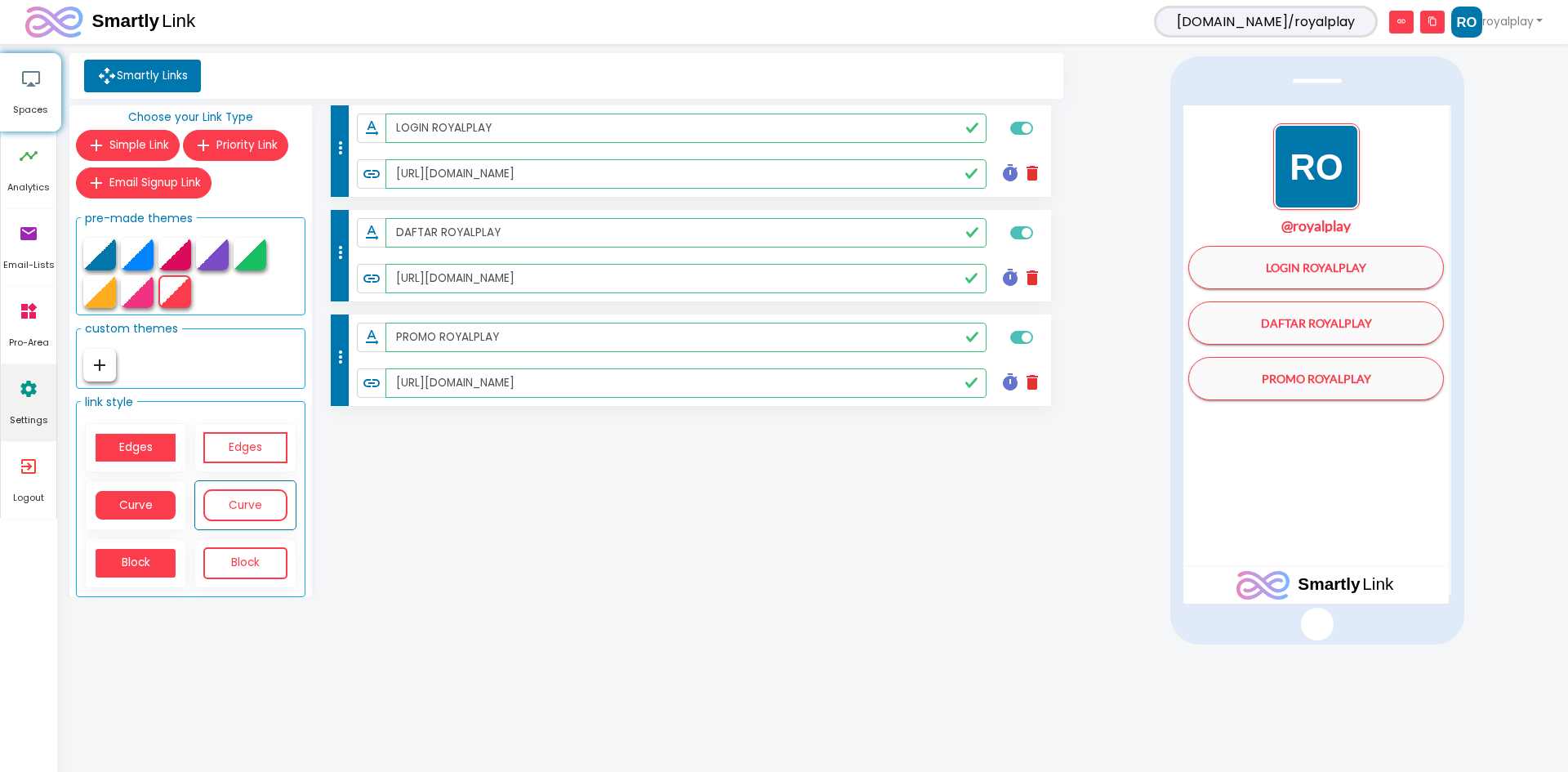
click at [38, 409] on icon "settings" at bounding box center [28, 389] width 19 height 49
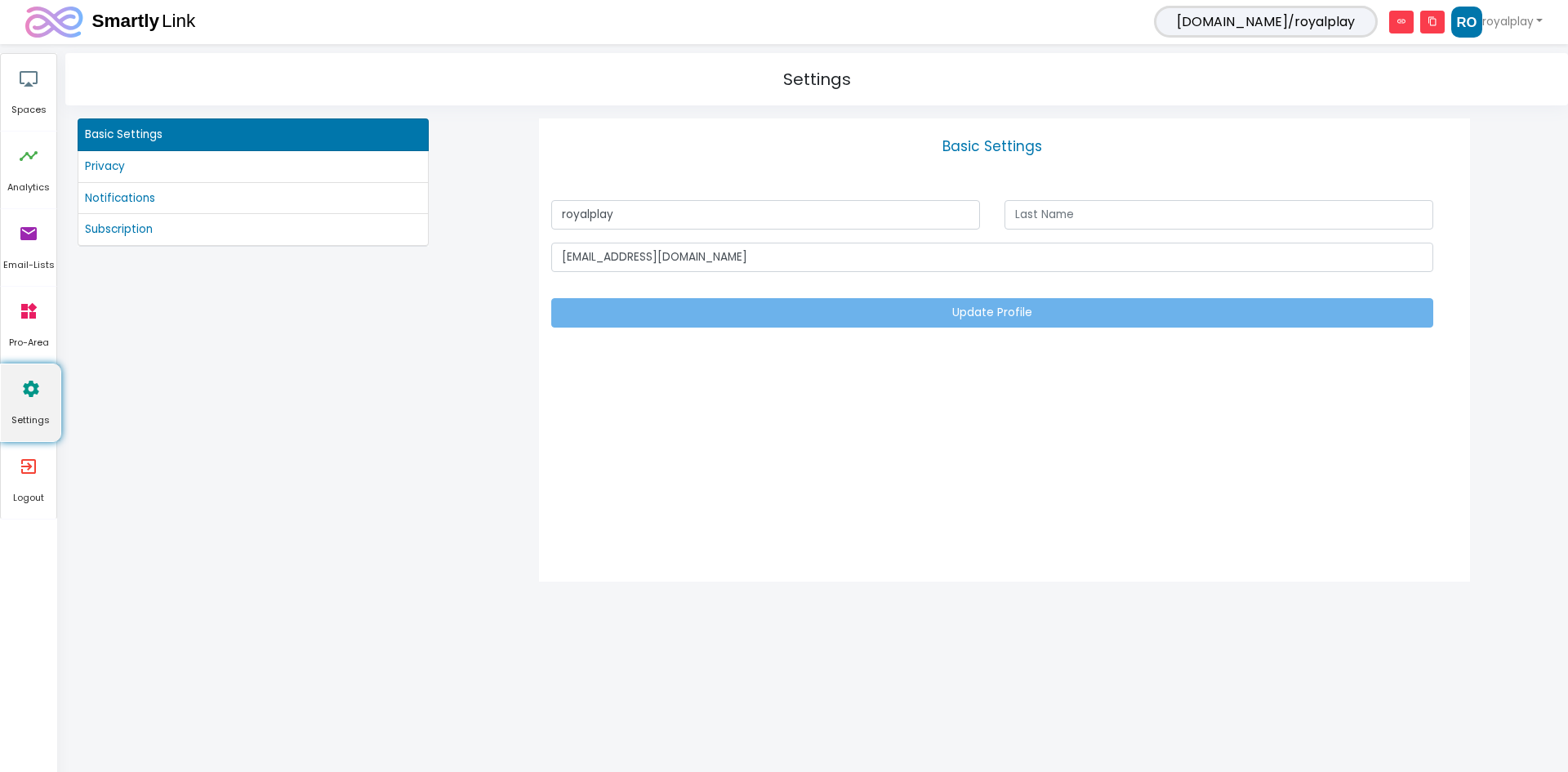
click at [4, 416] on span "Settings" at bounding box center [31, 420] width 60 height 15
click at [19, 344] on span "Pro-Area" at bounding box center [28, 342] width 56 height 15
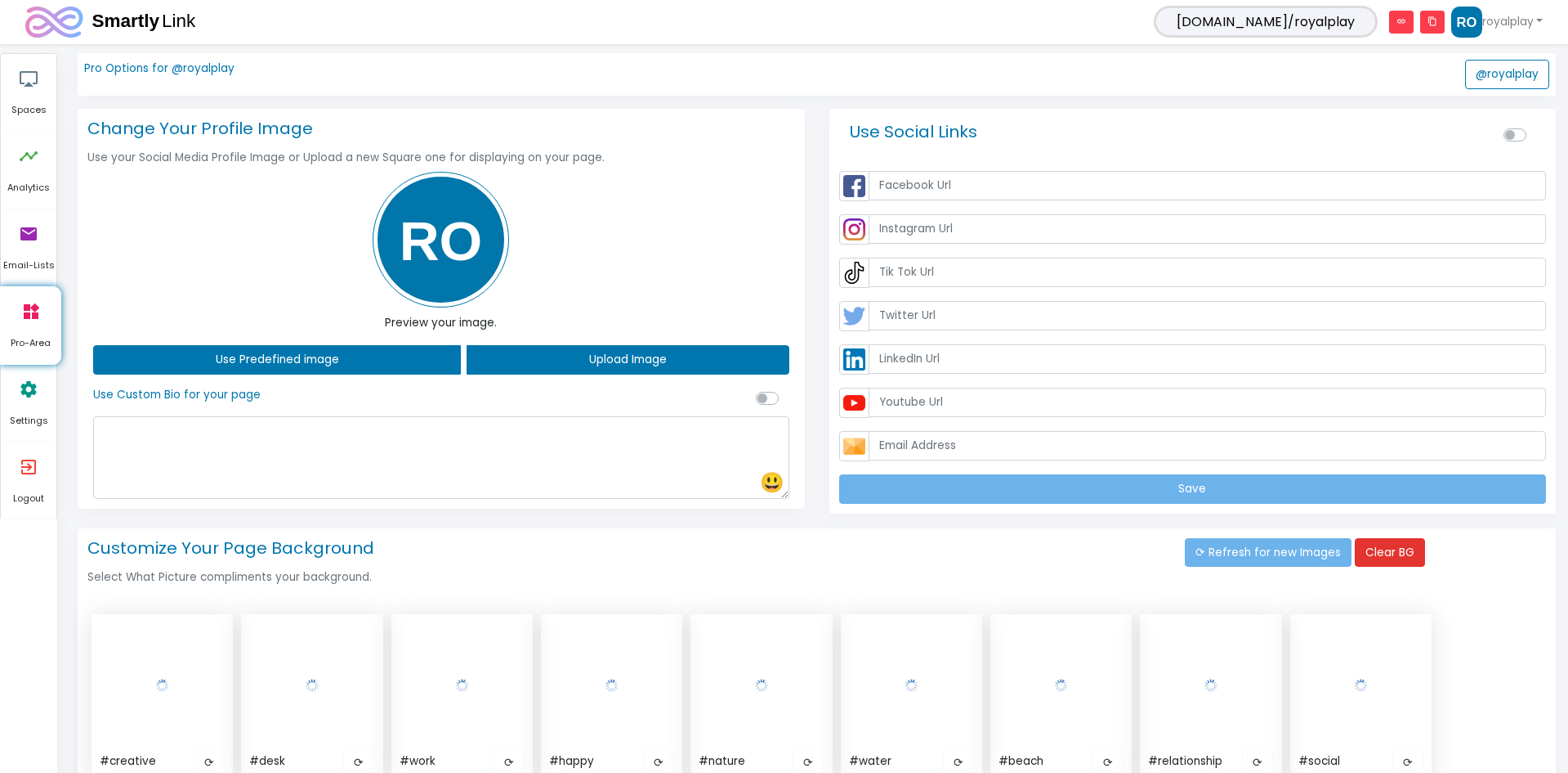
click at [486, 225] on img at bounding box center [441, 239] width 137 height 137
click at [642, 353] on button "Upload Image" at bounding box center [628, 360] width 322 height 29
drag, startPoint x: 1151, startPoint y: 64, endPoint x: 1259, endPoint y: 69, distance: 108.1
click at [777, 64] on div "Pro Options for @royalplay @royalplay" at bounding box center [817, 74] width 1479 height 42
click at [777, 29] on link "royalplay" at bounding box center [1497, 21] width 92 height 31
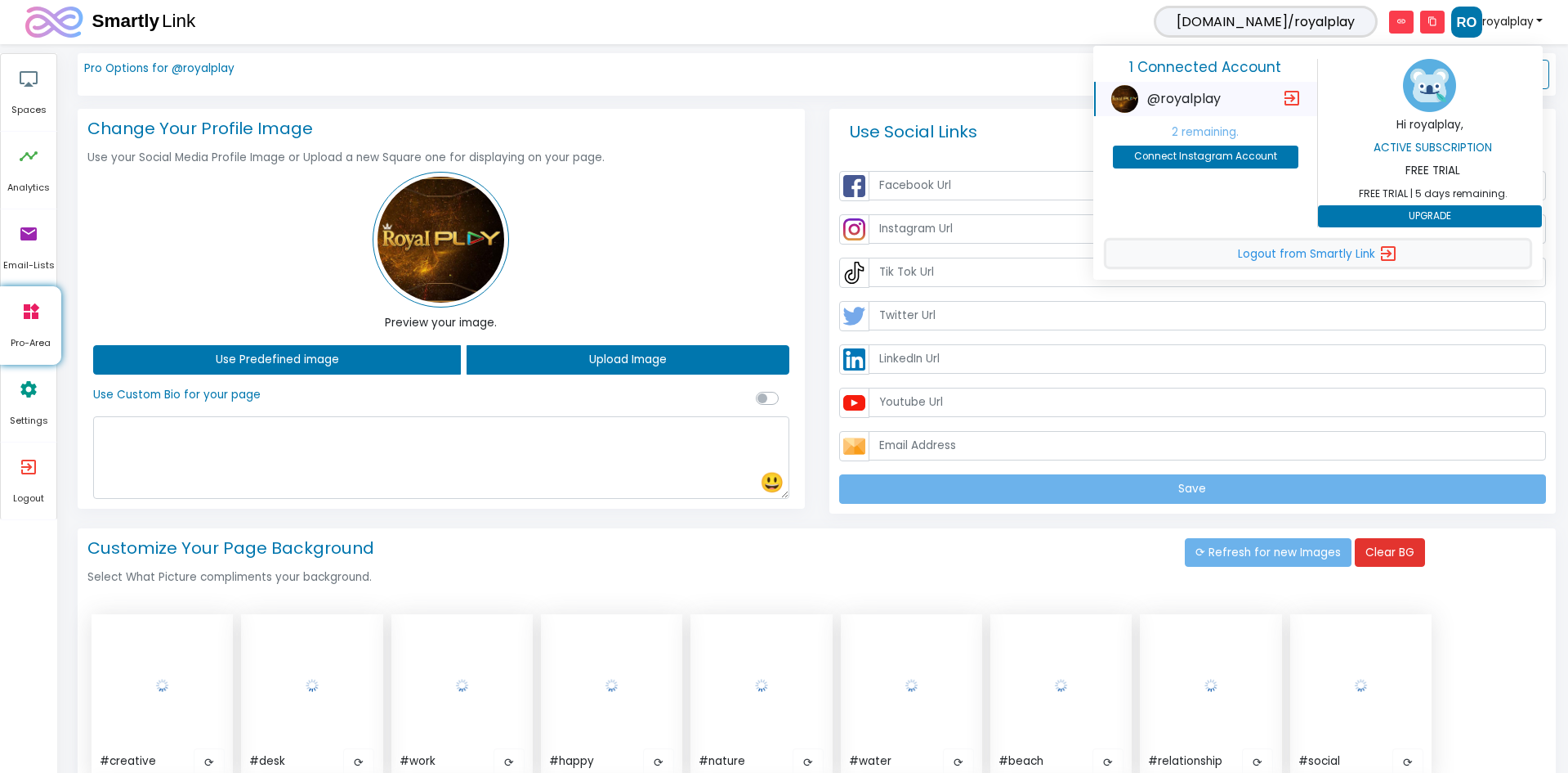
click at [777, 247] on span "Logout from Smartly Link" at bounding box center [1307, 255] width 138 height 16
